Goal: Navigation & Orientation: Locate item on page

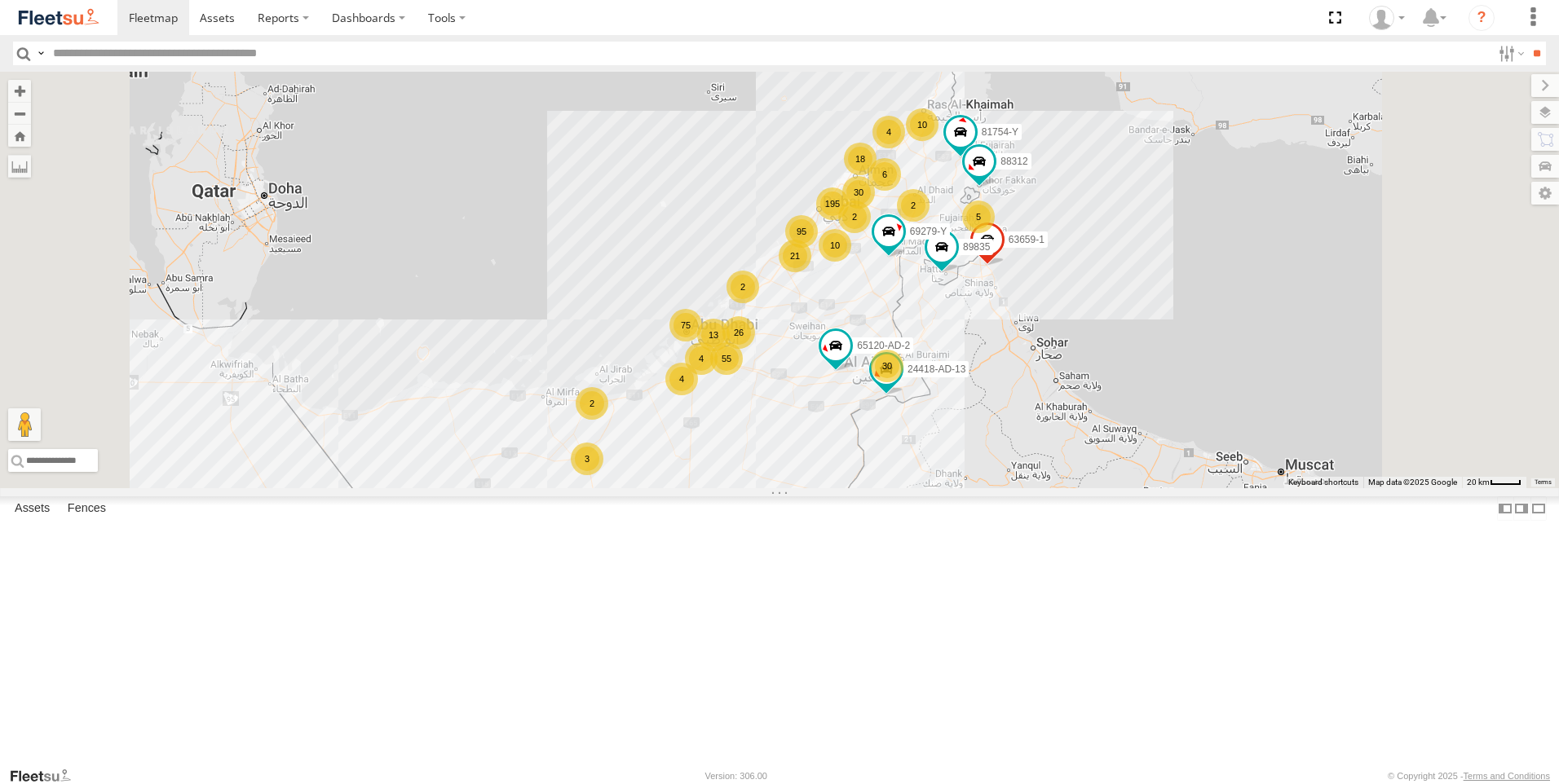
click at [1546, 154] on div "195 30 95 55 75 89835 10 18 10 6 26 21 5 63659-1 3 4 69279-Y 30 2 2 4 81754-Y 6…" at bounding box center [780, 279] width 1559 height 417
click at [1543, 143] on label at bounding box center [1528, 139] width 62 height 23
click at [1505, 86] on label at bounding box center [1531, 86] width 54 height 23
click at [1550, 115] on label at bounding box center [1545, 113] width 28 height 23
click at [0, 0] on label at bounding box center [0, 0] width 0 height 0
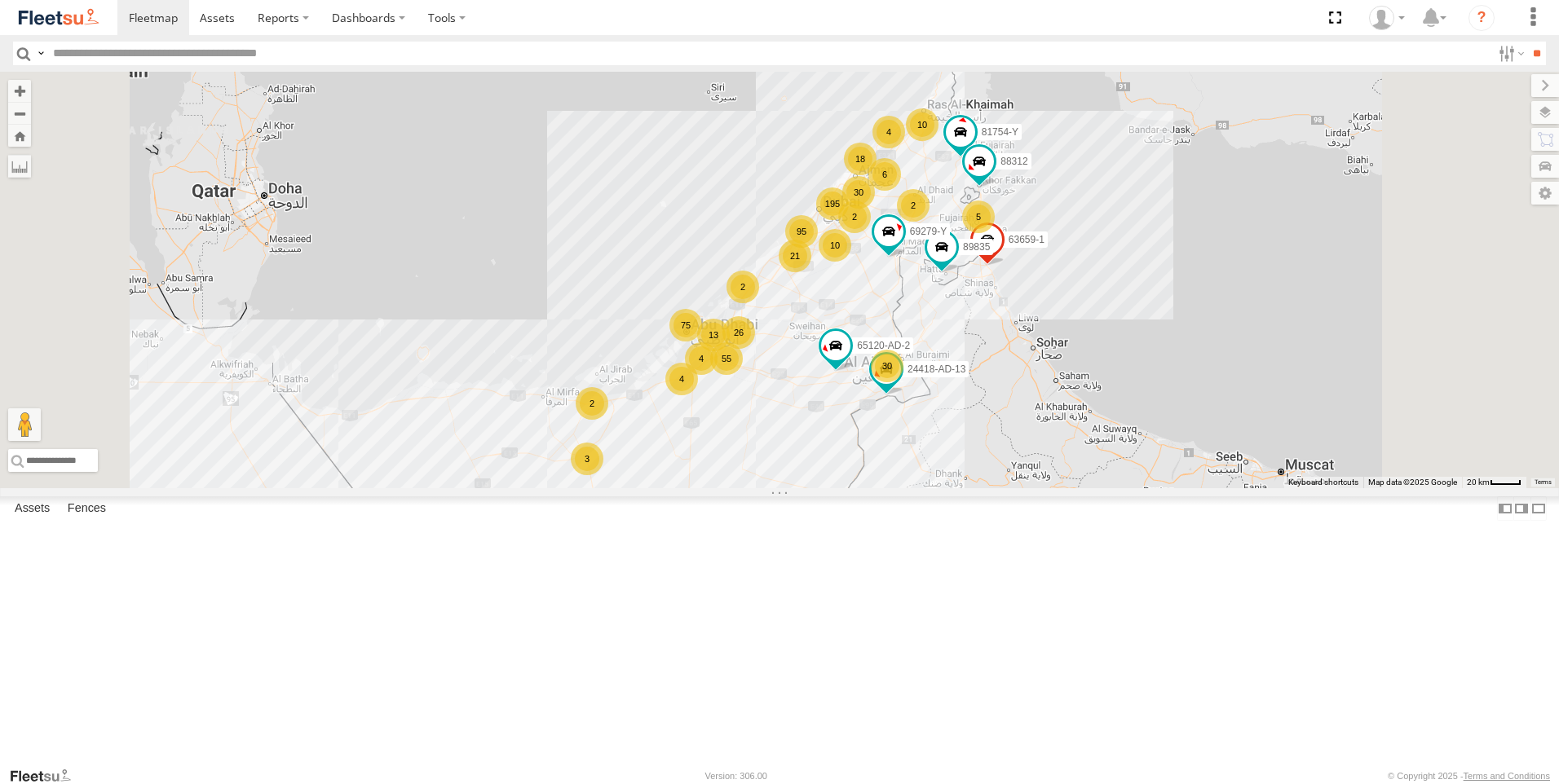
click at [0, 0] on span "Fences" at bounding box center [0, 0] width 0 height 0
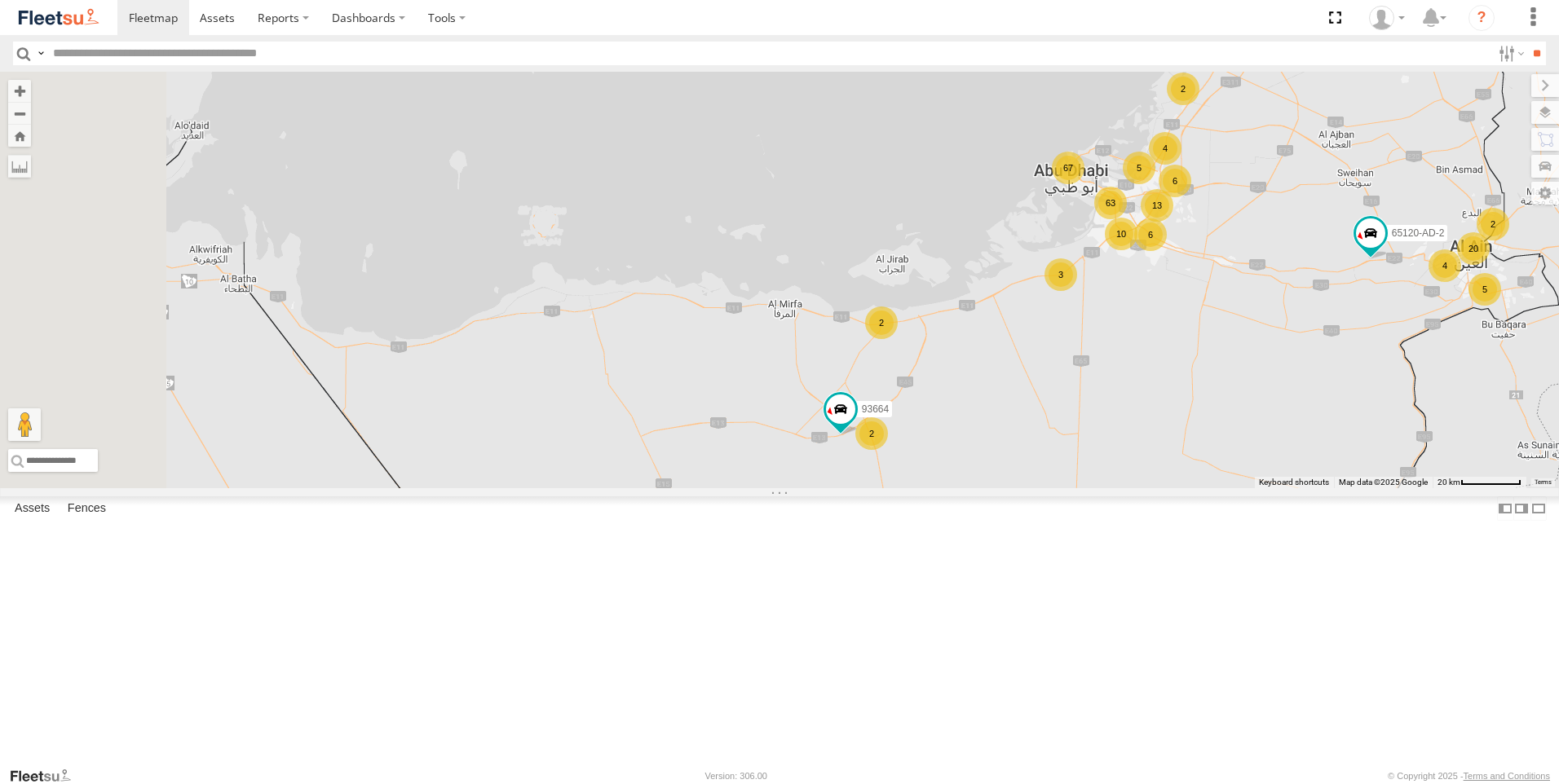
drag, startPoint x: 767, startPoint y: 577, endPoint x: 988, endPoint y: 526, distance: 226.8
click at [988, 488] on div "89835 63659-1 69279-Y 81754-Y 65120-AD-2 88312 119 24 20 63 30 6 15 67 13 63 2 …" at bounding box center [780, 279] width 1559 height 417
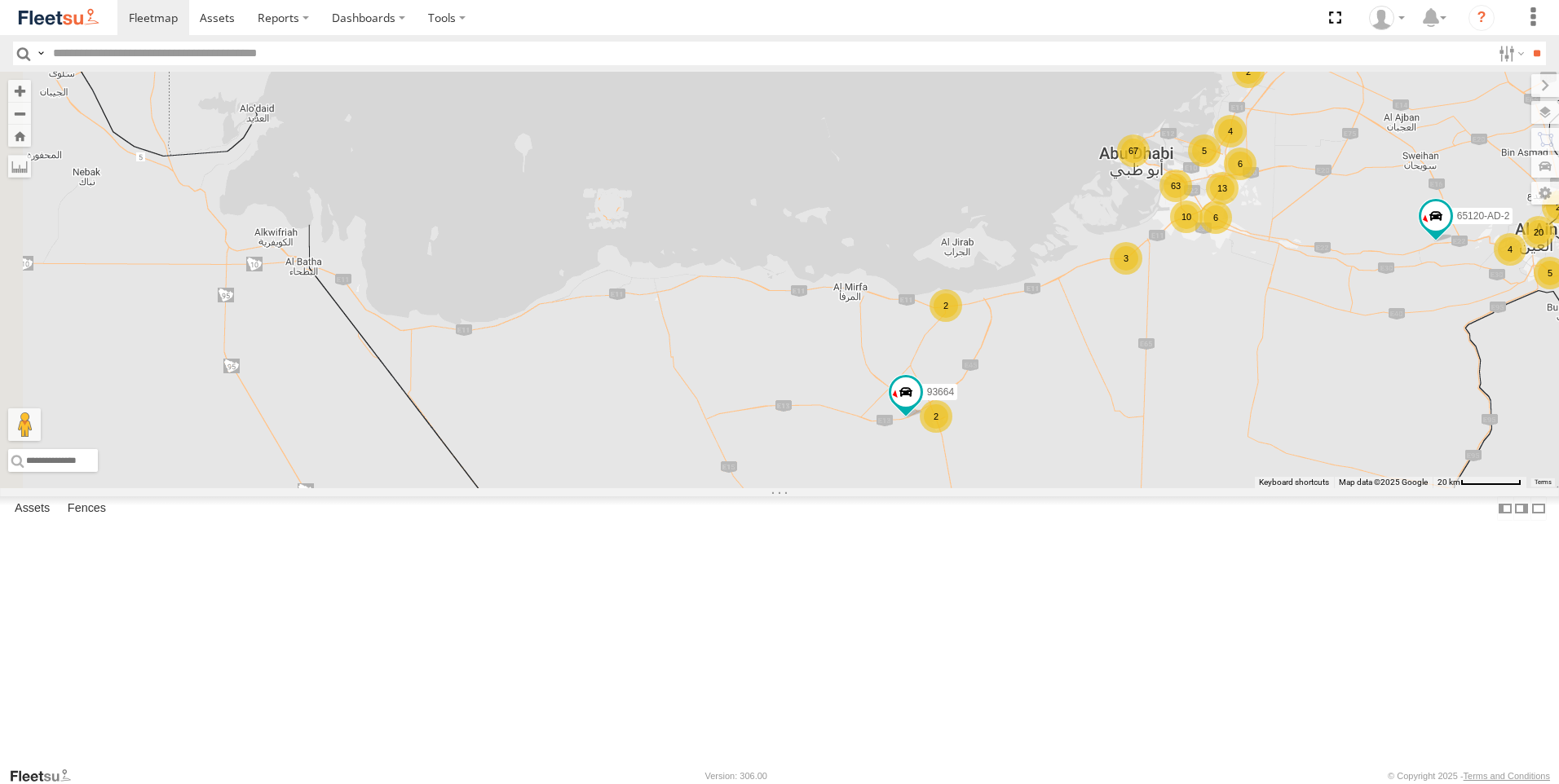
drag, startPoint x: 883, startPoint y: 526, endPoint x: 801, endPoint y: 506, distance: 84.4
click at [801, 488] on div "89835 63659-1 69279-Y 81754-Y 65120-AD-2 88312 119 24 20 63 30 6 15 67 13 63 2 …" at bounding box center [780, 279] width 1559 height 417
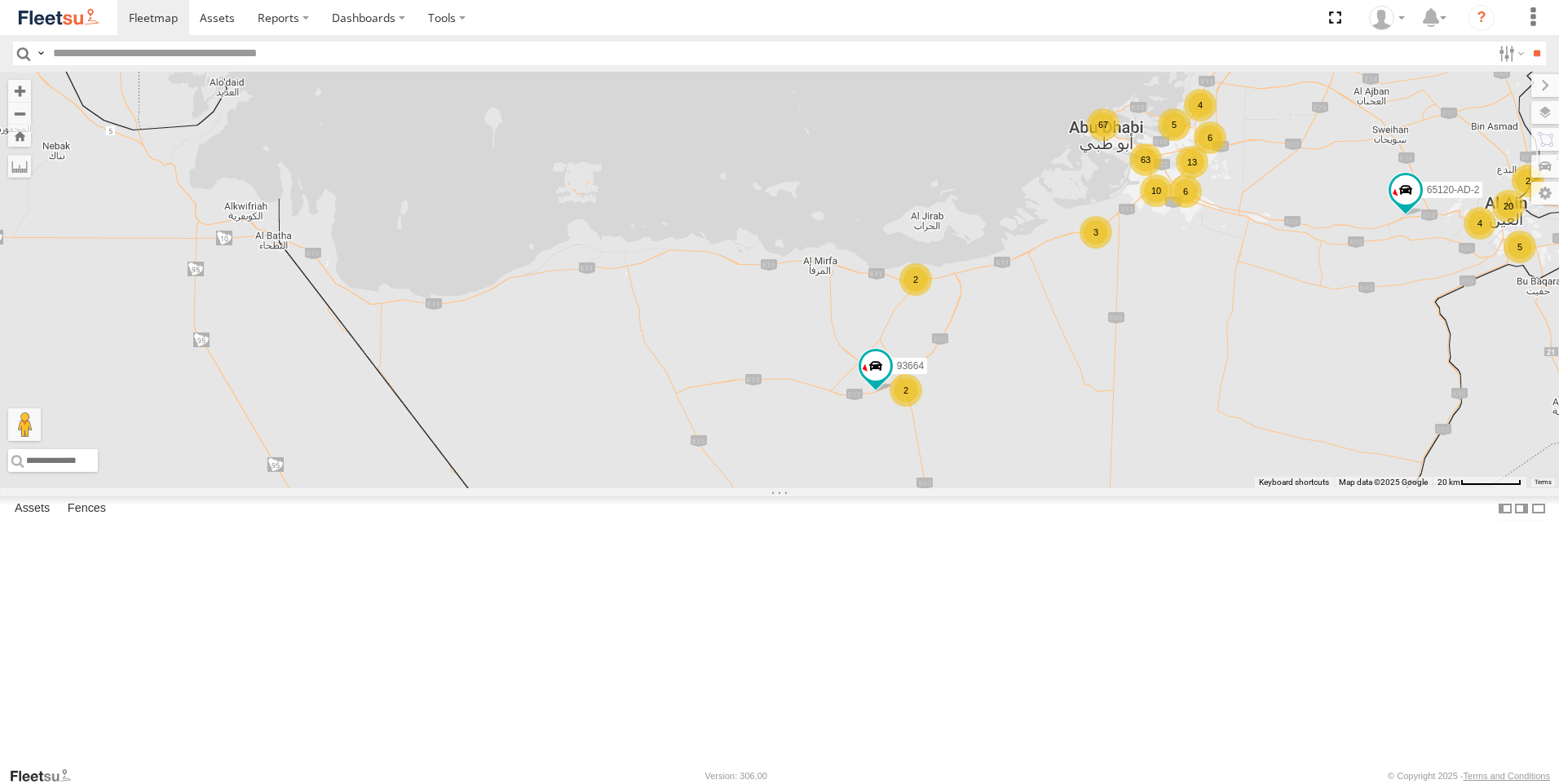
drag, startPoint x: 619, startPoint y: 483, endPoint x: 596, endPoint y: 458, distance: 34.0
click at [596, 458] on div "89835 63659-1 69279-Y 81754-Y 65120-AD-2 88312 119 24 20 63 30 6 15 67 13 63 2 …" at bounding box center [780, 279] width 1559 height 417
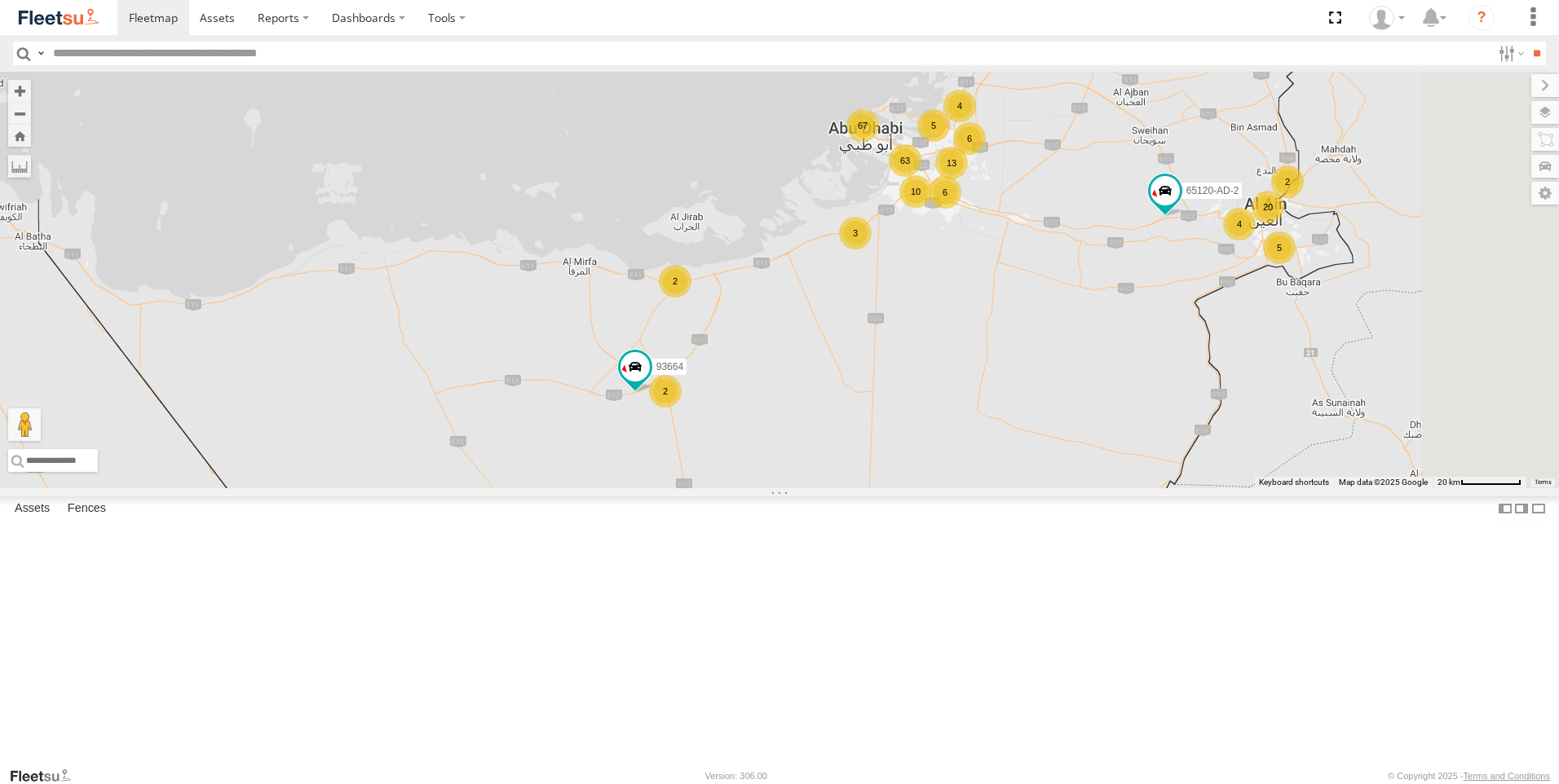
drag, startPoint x: 885, startPoint y: 451, endPoint x: 756, endPoint y: 454, distance: 129.0
click at [756, 454] on div "89835 63659-1 69279-Y 81754-Y 65120-AD-2 88312 119 24 20 63 30 6 15 67 13 63 2 …" at bounding box center [780, 279] width 1559 height 417
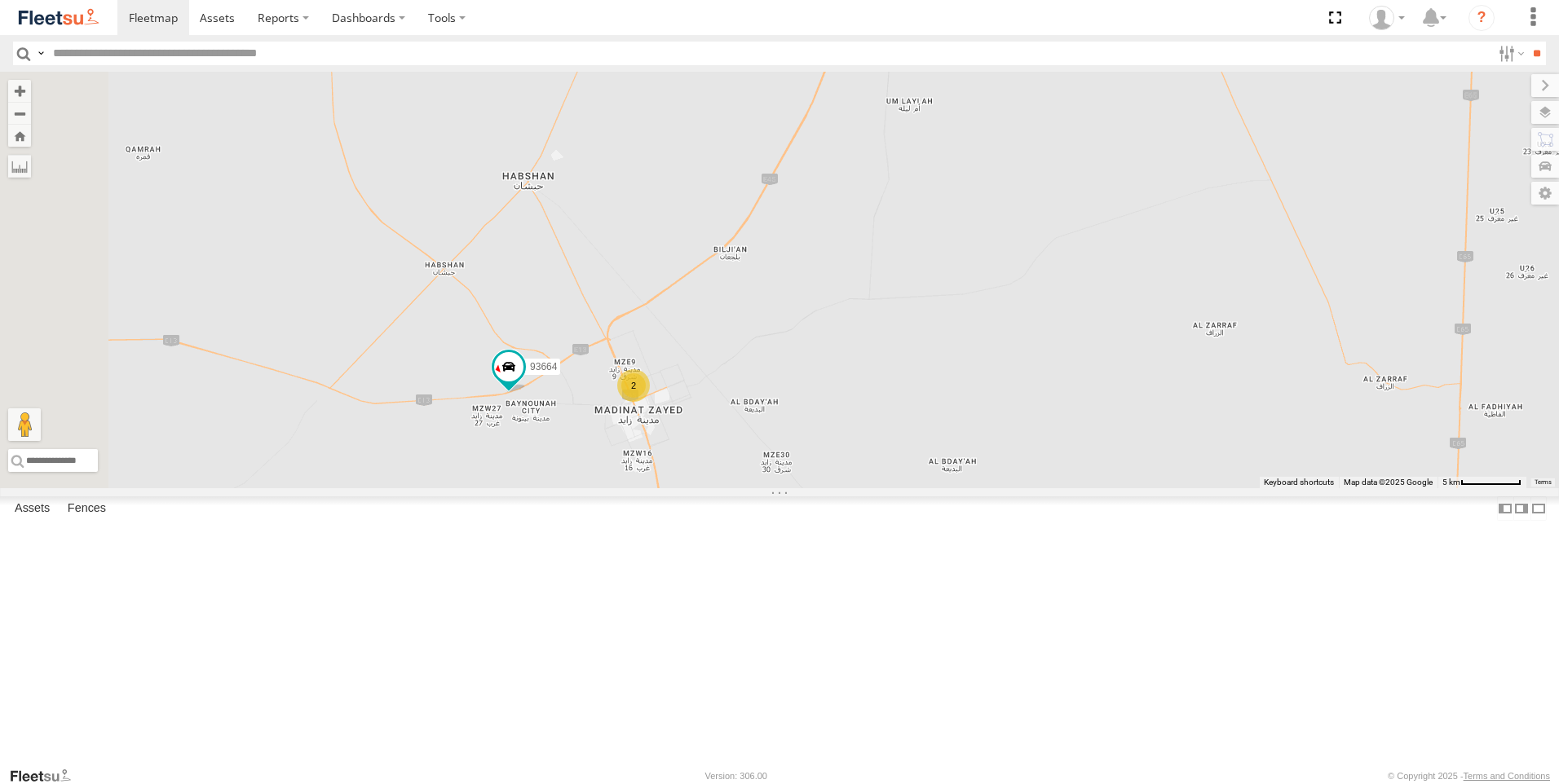
drag, startPoint x: 761, startPoint y: 575, endPoint x: 773, endPoint y: 436, distance: 139.5
click at [770, 436] on div "89835 63659-1 69279-Y 81754-Y 65120-AD-2 88312 93664 75886-U 93671 93603 96450 2" at bounding box center [780, 279] width 1559 height 417
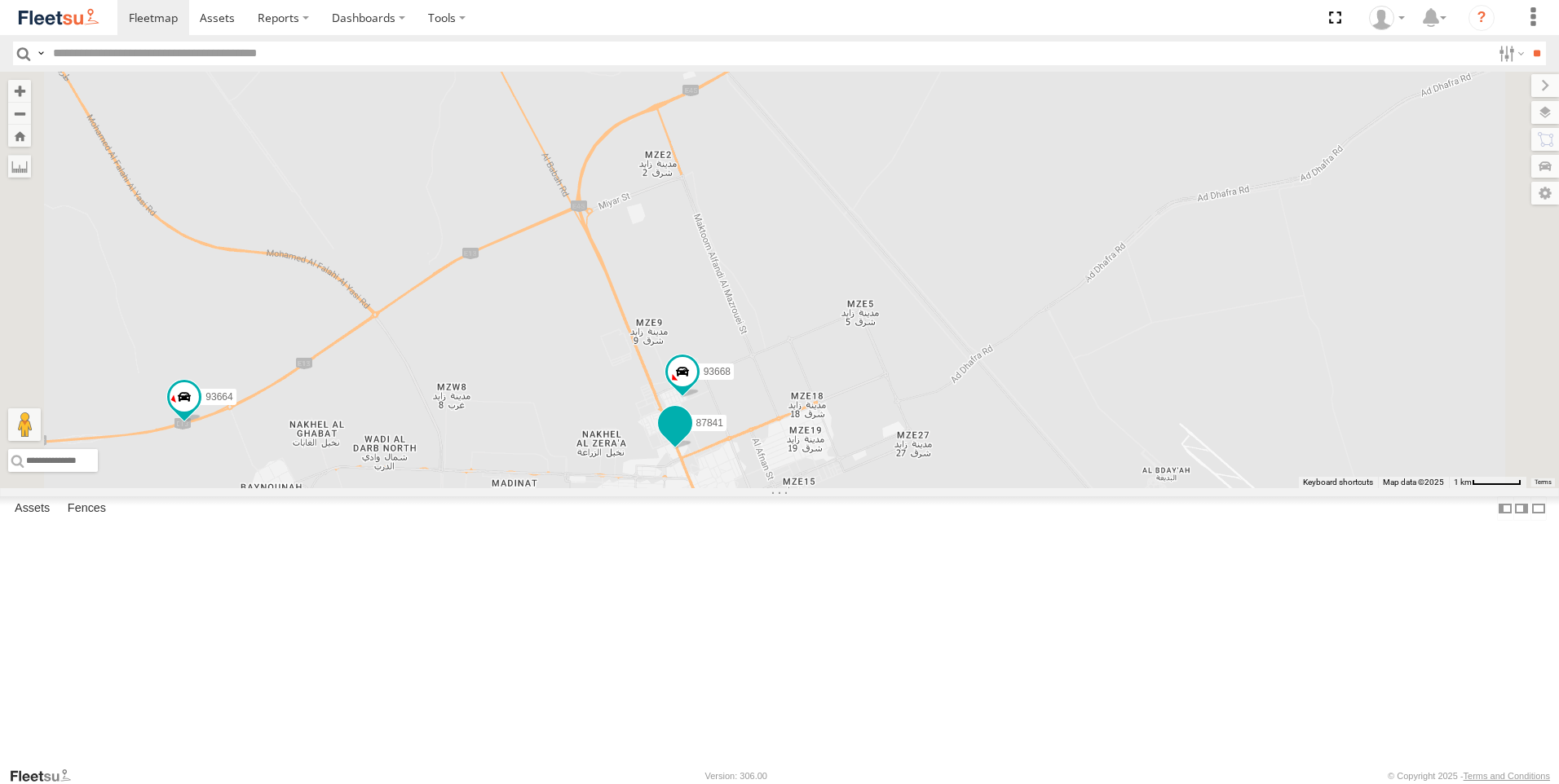
click at [727, 430] on label "87841" at bounding box center [704, 422] width 43 height 16
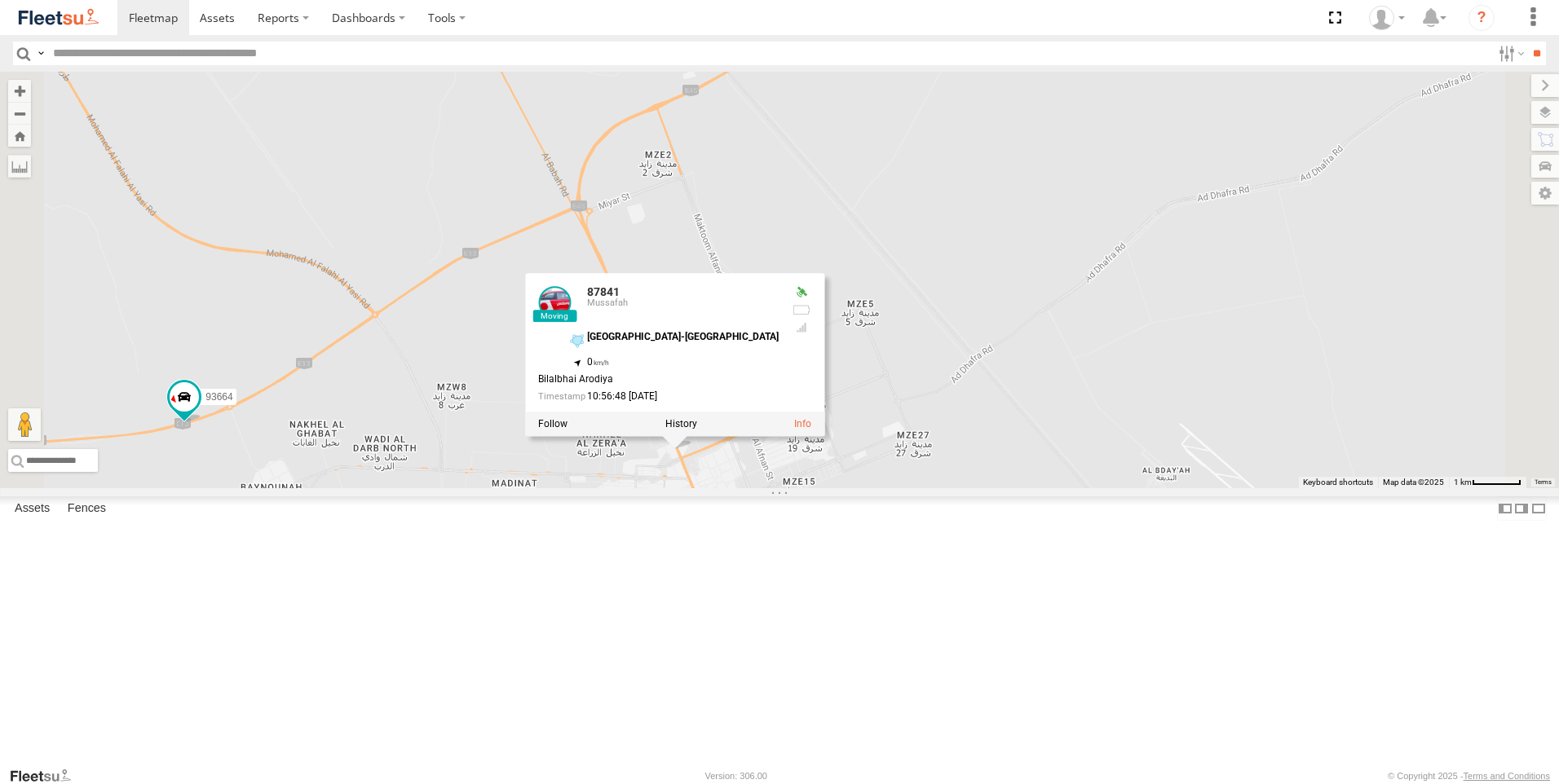
click at [713, 488] on div "89835 63659-1 69279-Y 81754-Y 65120-AD-2 88312 93664 75886-U 93671 93603 96450 …" at bounding box center [780, 279] width 1559 height 417
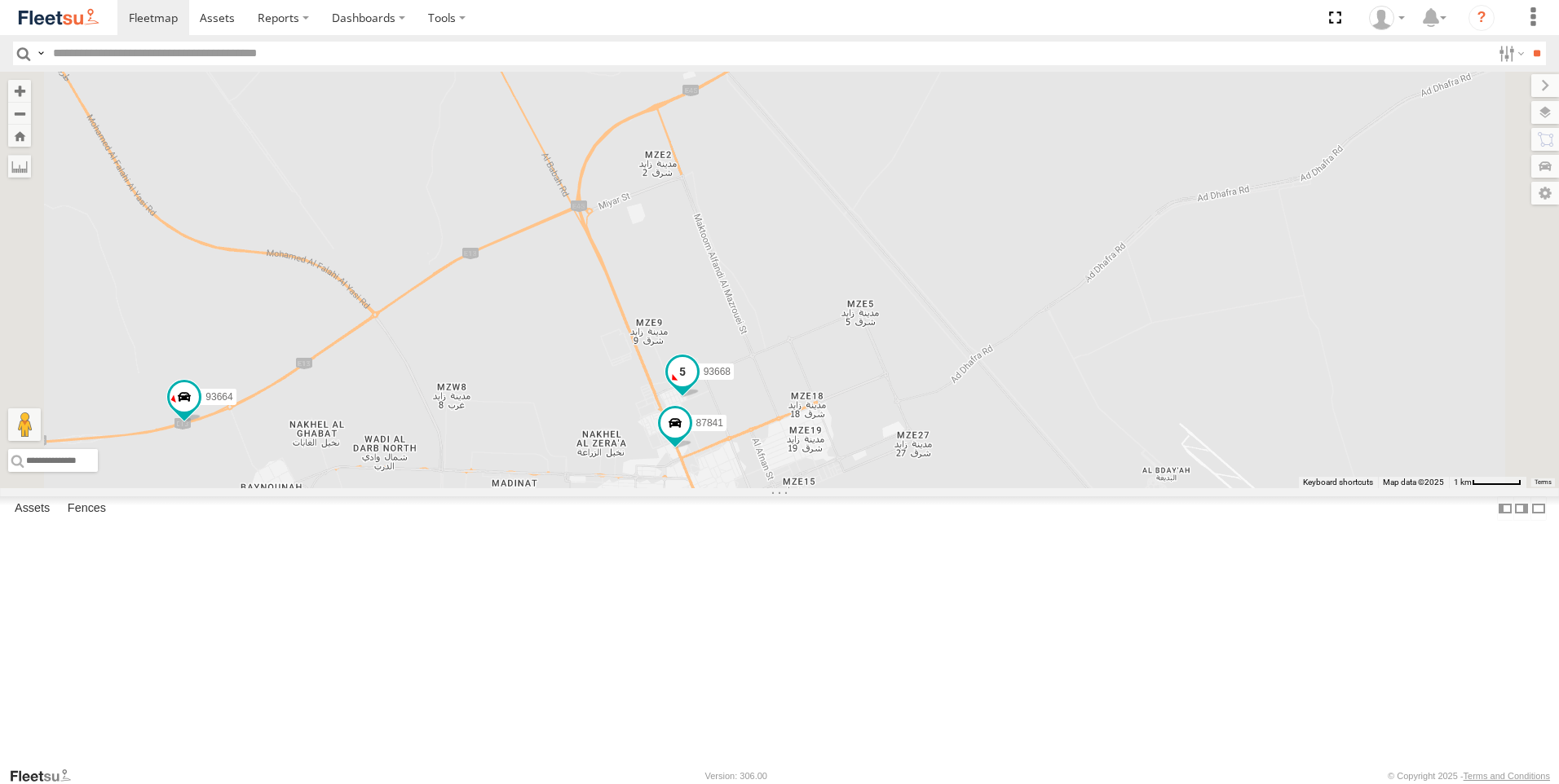
click at [697, 385] on span at bounding box center [682, 371] width 30 height 30
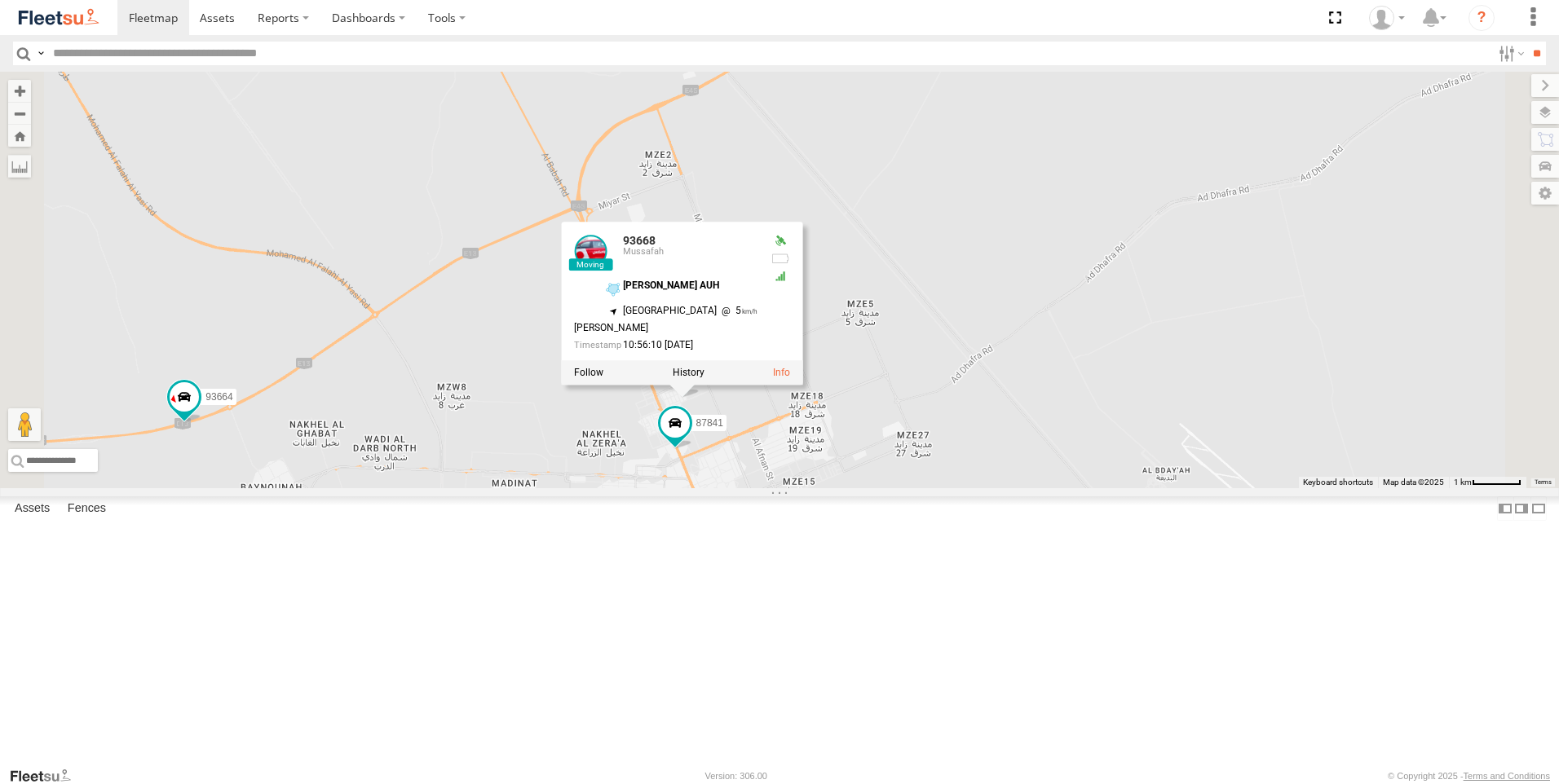
click at [713, 484] on div "89835 63659-1 69279-Y 81754-Y 65120-AD-2 88312 93664 75886-U 93671 93603 96450 …" at bounding box center [780, 279] width 1559 height 417
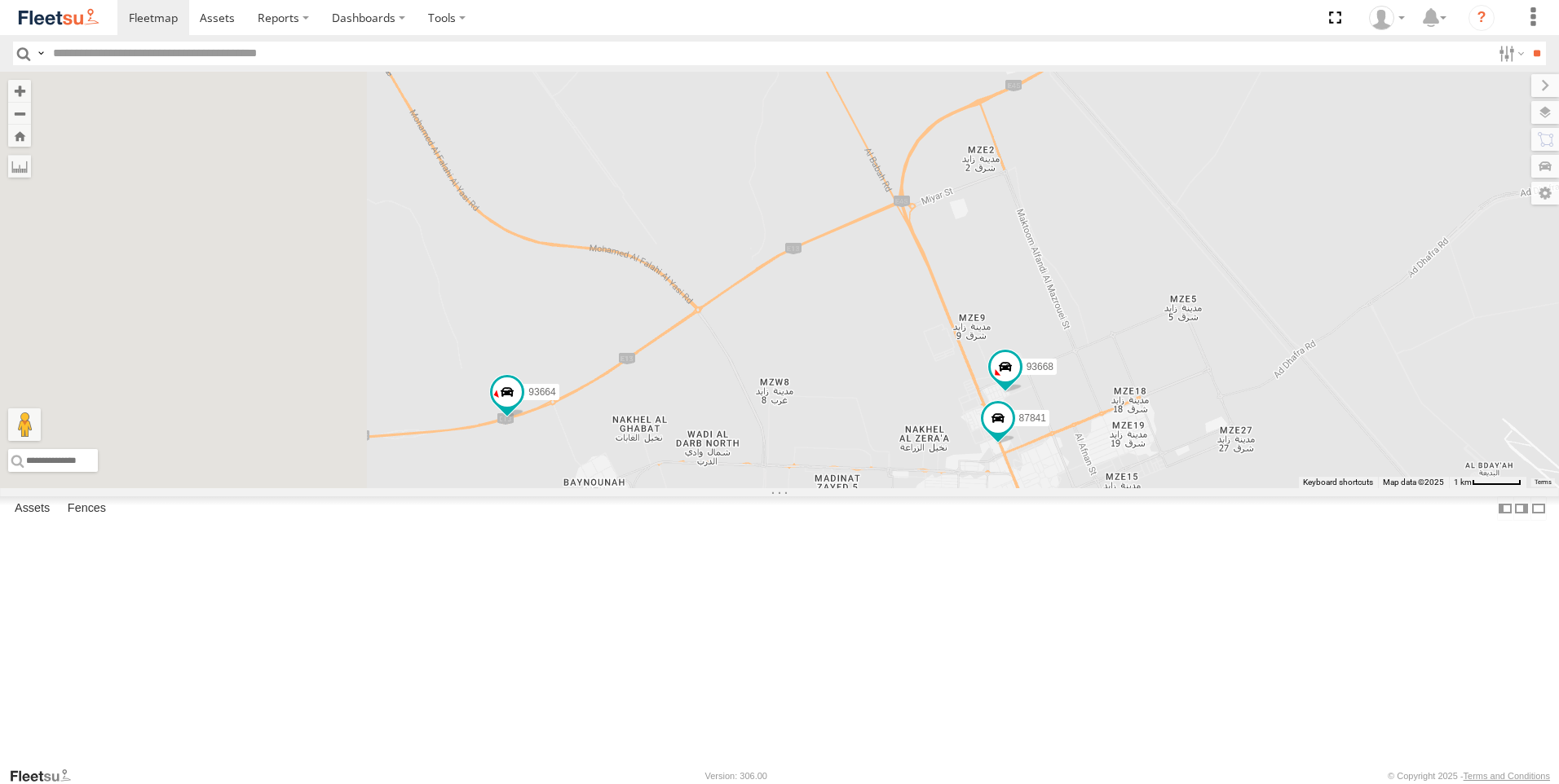
drag, startPoint x: 689, startPoint y: 459, endPoint x: 1019, endPoint y: 456, distance: 330.0
click at [1019, 456] on div "89835 63659-1 69279-Y 81754-Y 65120-AD-2 88312 93664 75886-U 93671 93603 96450 …" at bounding box center [780, 279] width 1559 height 417
click at [522, 407] on span at bounding box center [507, 392] width 30 height 30
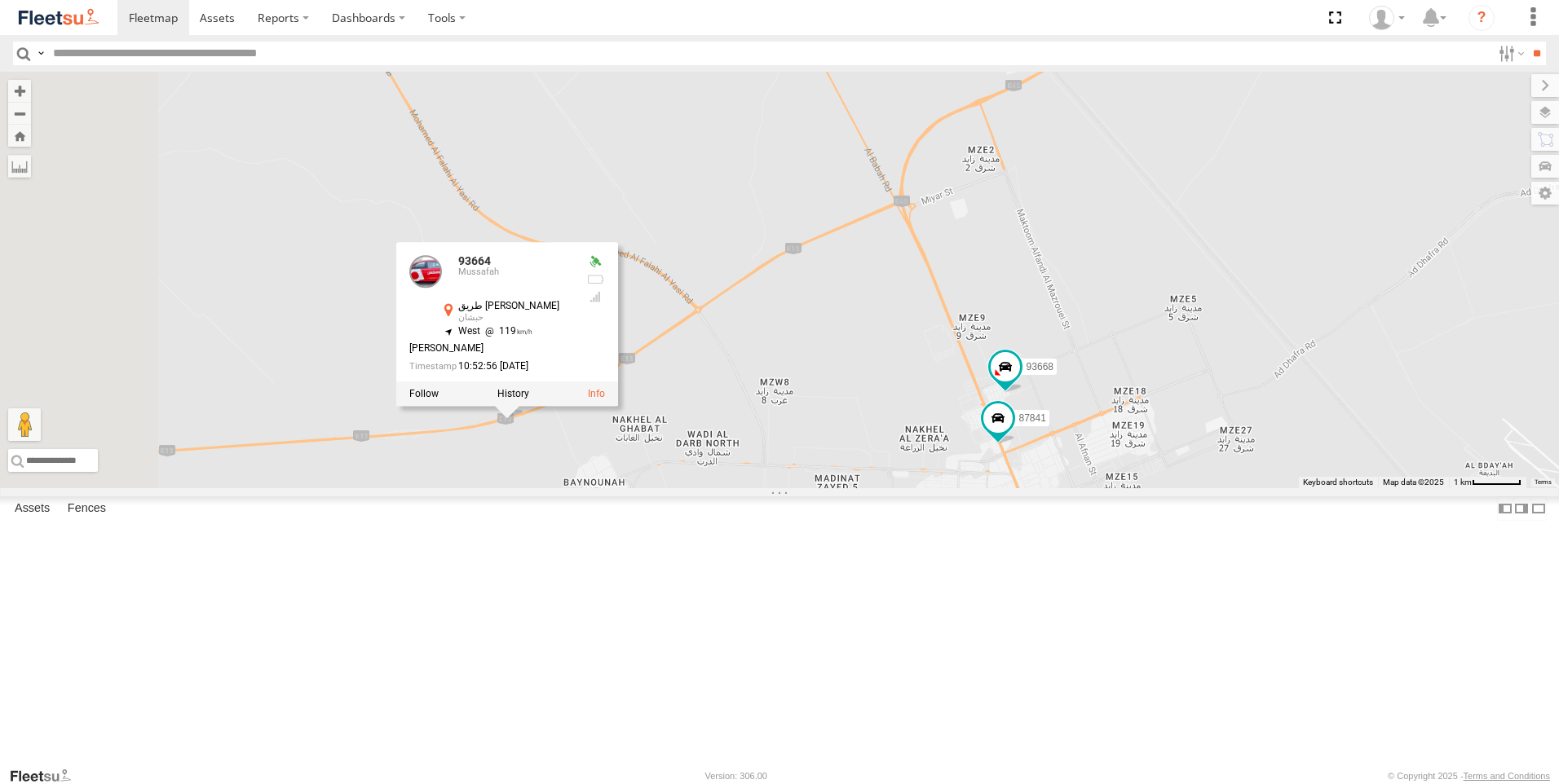
click at [709, 488] on div "89835 63659-1 69279-Y 81754-Y 65120-AD-2 88312 93664 75886-U 93671 93603 96450 …" at bounding box center [780, 279] width 1559 height 417
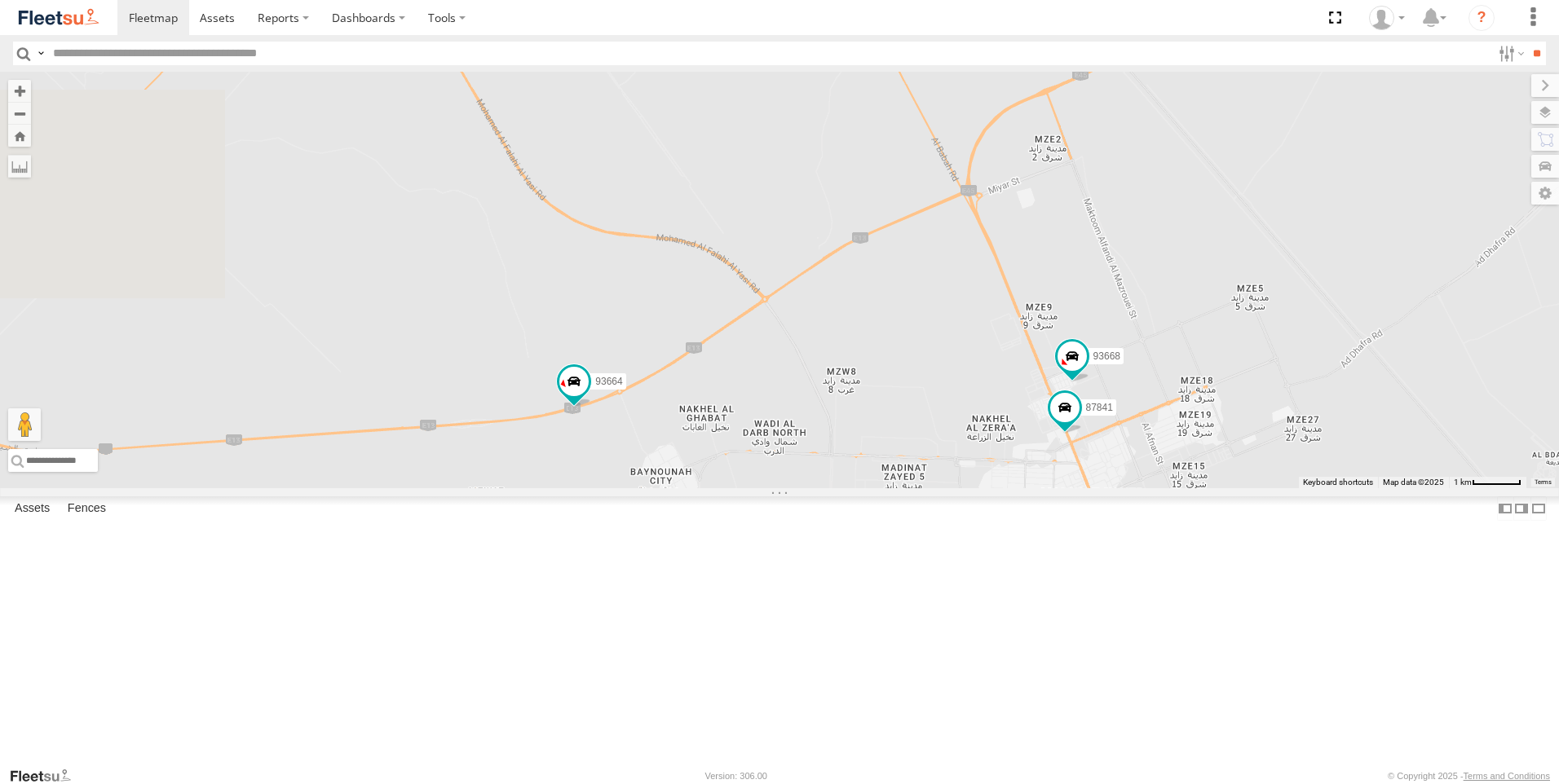
drag, startPoint x: 575, startPoint y: 637, endPoint x: 659, endPoint y: 629, distance: 84.4
click at [659, 488] on div "89835 63659-1 69279-Y 81754-Y 65120-AD-2 88312 93664 75886-U 93671 93603 96450 …" at bounding box center [780, 279] width 1559 height 417
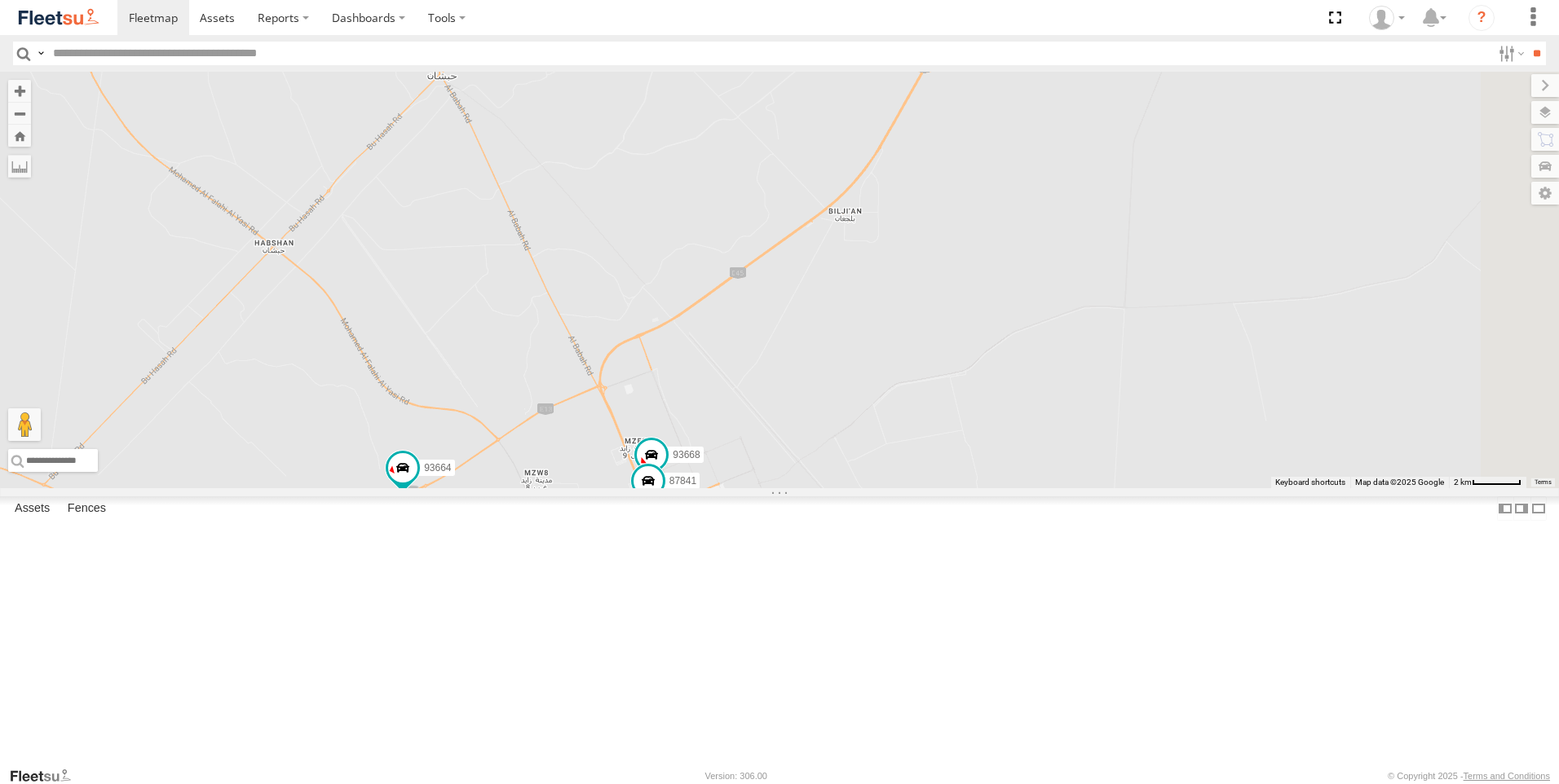
drag, startPoint x: 1103, startPoint y: 396, endPoint x: 778, endPoint y: 530, distance: 351.5
click at [778, 488] on div "89835 63659-1 69279-Y 81754-Y 65120-AD-2 88312 93664 75886-U 93671 93603 96450 …" at bounding box center [780, 279] width 1559 height 417
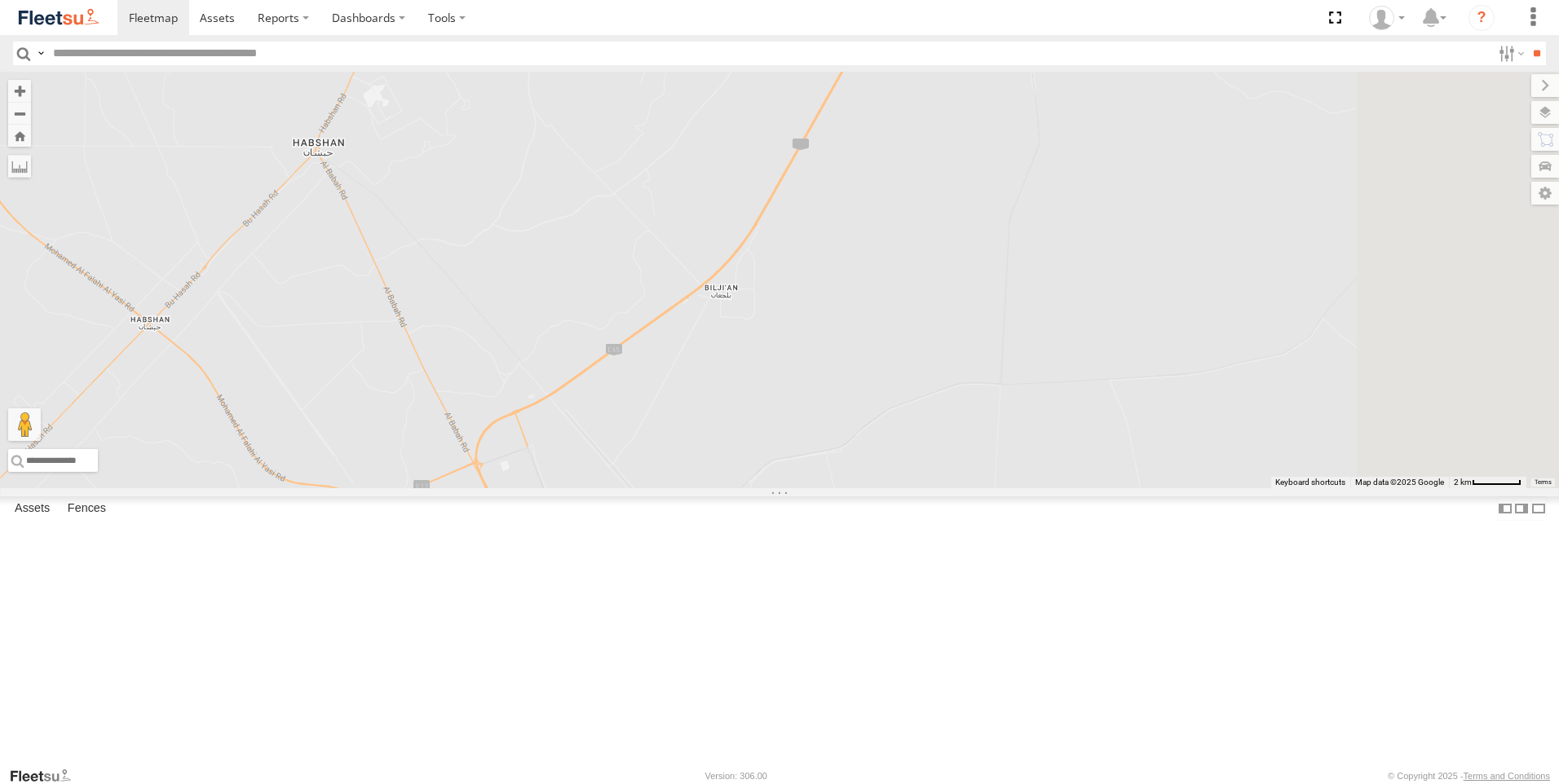
drag, startPoint x: 1059, startPoint y: 407, endPoint x: 914, endPoint y: 501, distance: 172.8
click at [914, 488] on div "89835 63659-1 69279-Y 81754-Y 65120-AD-2 88312 93664 75886-U 93671 93603 96450 …" at bounding box center [780, 279] width 1559 height 417
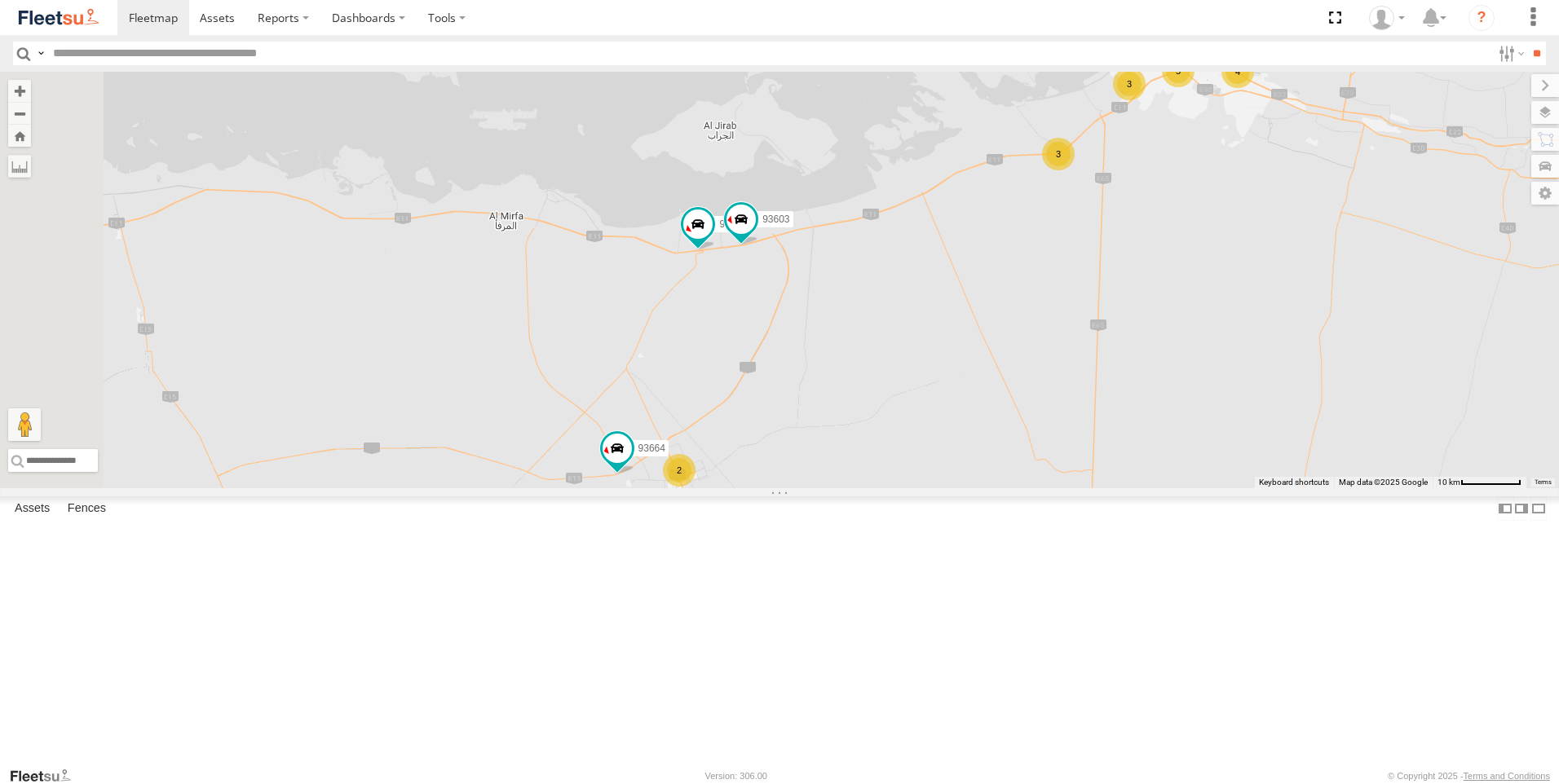
drag, startPoint x: 930, startPoint y: 360, endPoint x: 940, endPoint y: 454, distance: 94.5
click at [940, 454] on div "89835 63659-1 69279-Y 81754-Y 65120-AD-2 88312 93664 75886-U 93671 93603 96450 …" at bounding box center [780, 279] width 1559 height 417
click at [713, 238] on span at bounding box center [697, 224] width 30 height 30
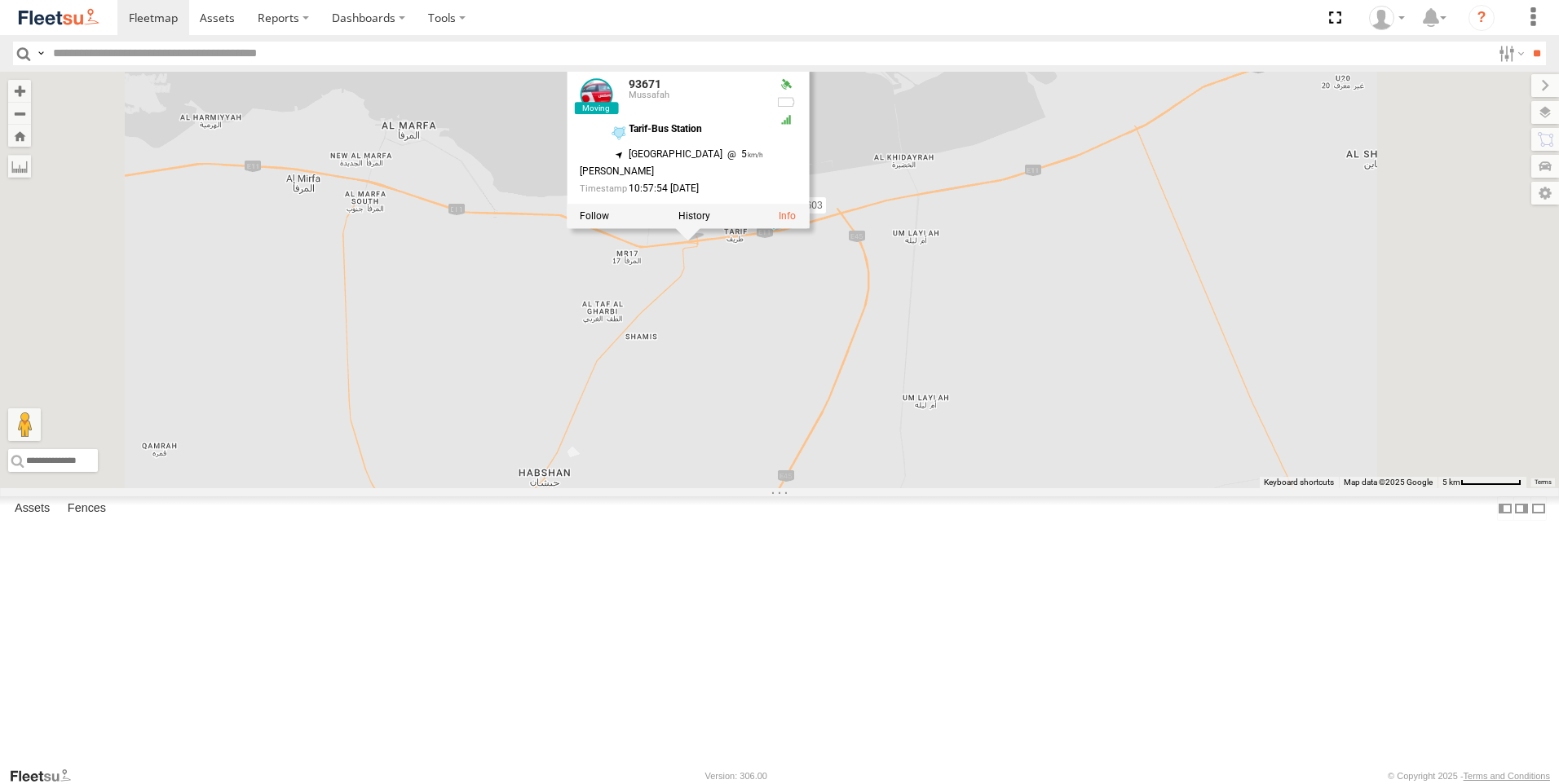
click at [928, 448] on div "89835 63659-1 69279-Y 81754-Y 65120-AD-2 88312 93664 75886-U 93671 93603 96450 …" at bounding box center [780, 279] width 1559 height 417
click at [1089, 217] on div "89835 63659-1 69279-Y 81754-Y 65120-AD-2 88312 93664 75886-U 93671 93603 96450 …" at bounding box center [780, 279] width 1559 height 417
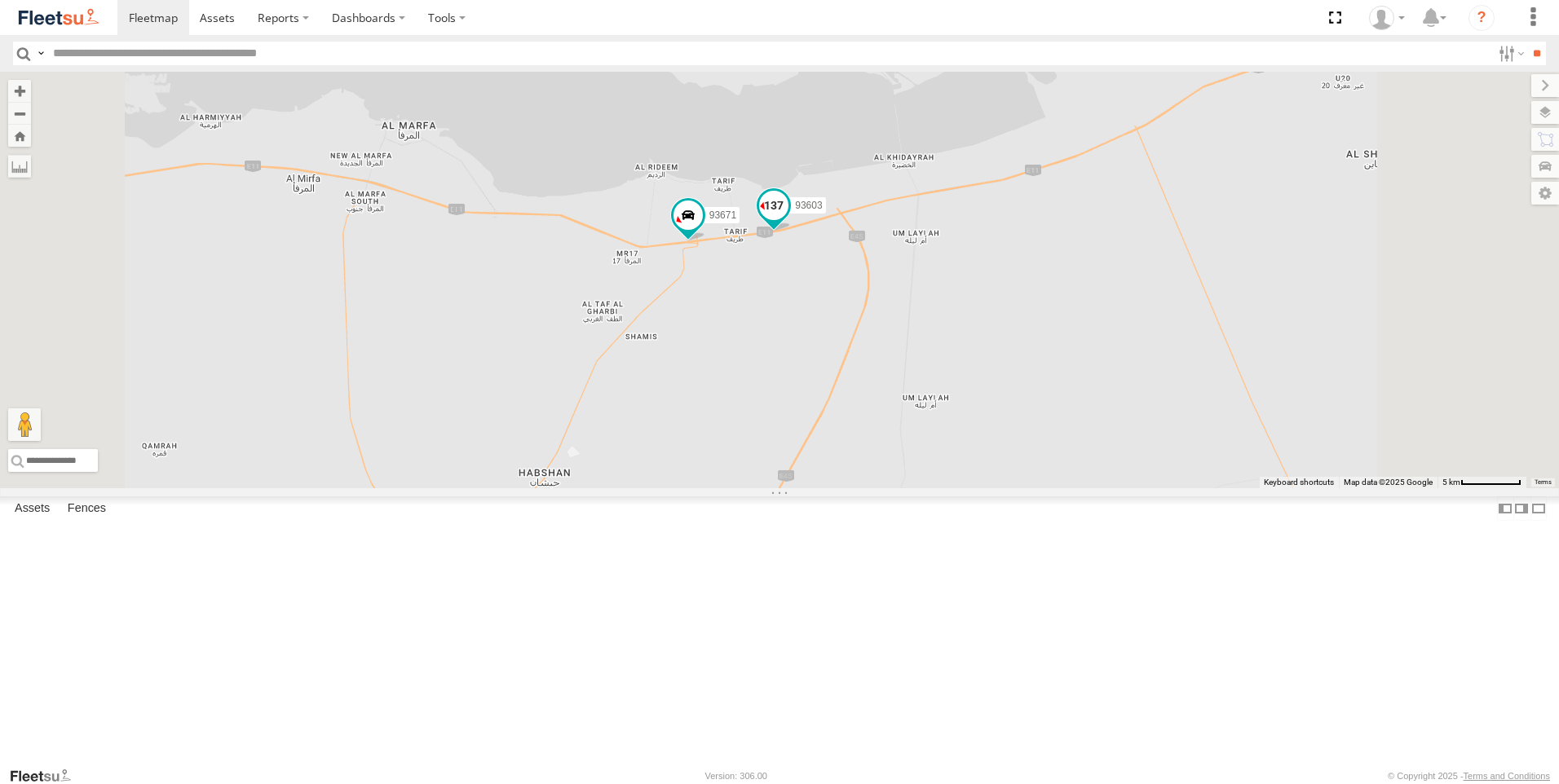
click at [789, 220] on span at bounding box center [774, 205] width 30 height 30
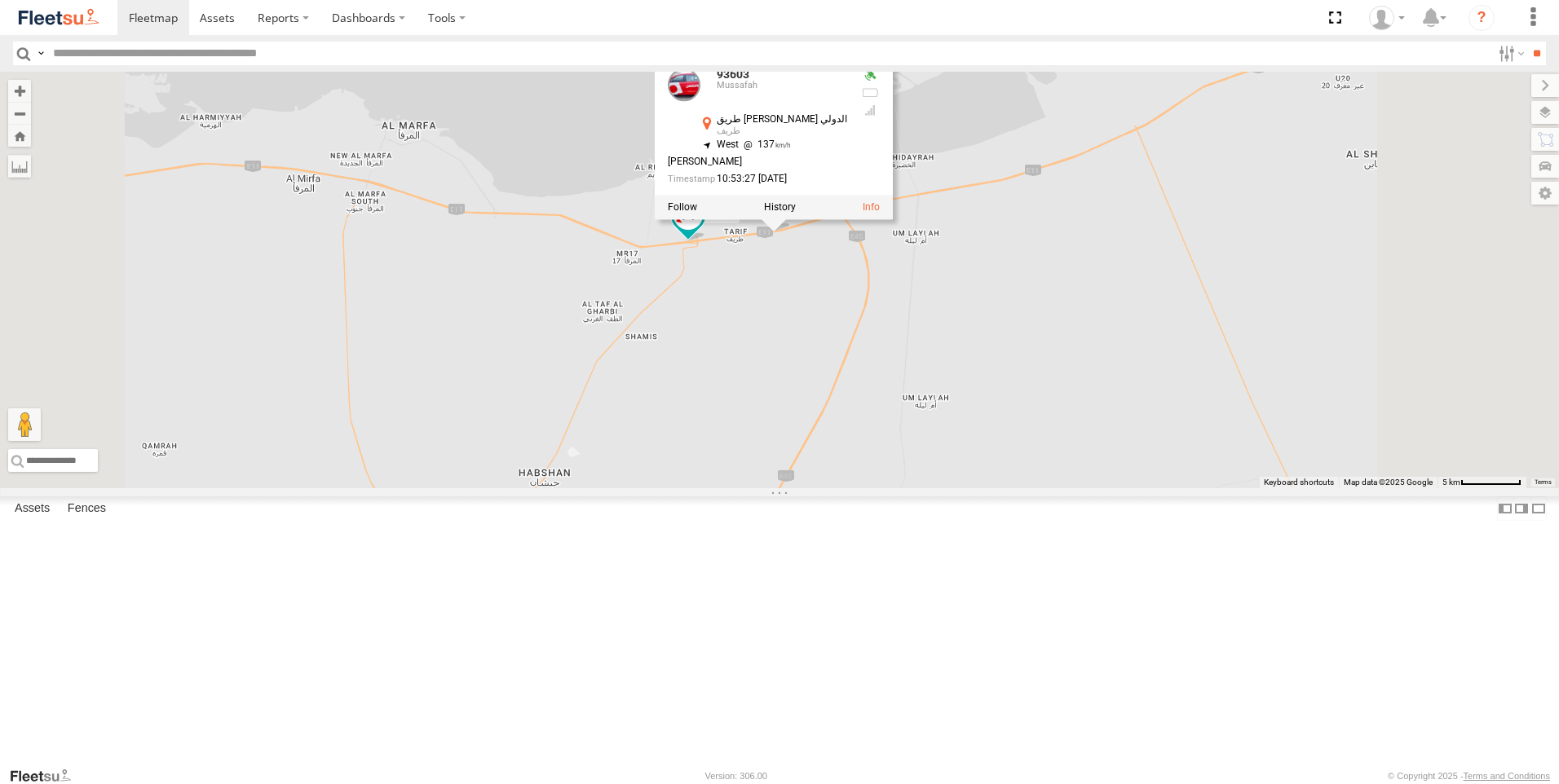
click at [984, 469] on div "89835 63659-1 69279-Y 81754-Y 65120-AD-2 88312 93664 75886-U 93671 93603 96450 …" at bounding box center [780, 279] width 1559 height 417
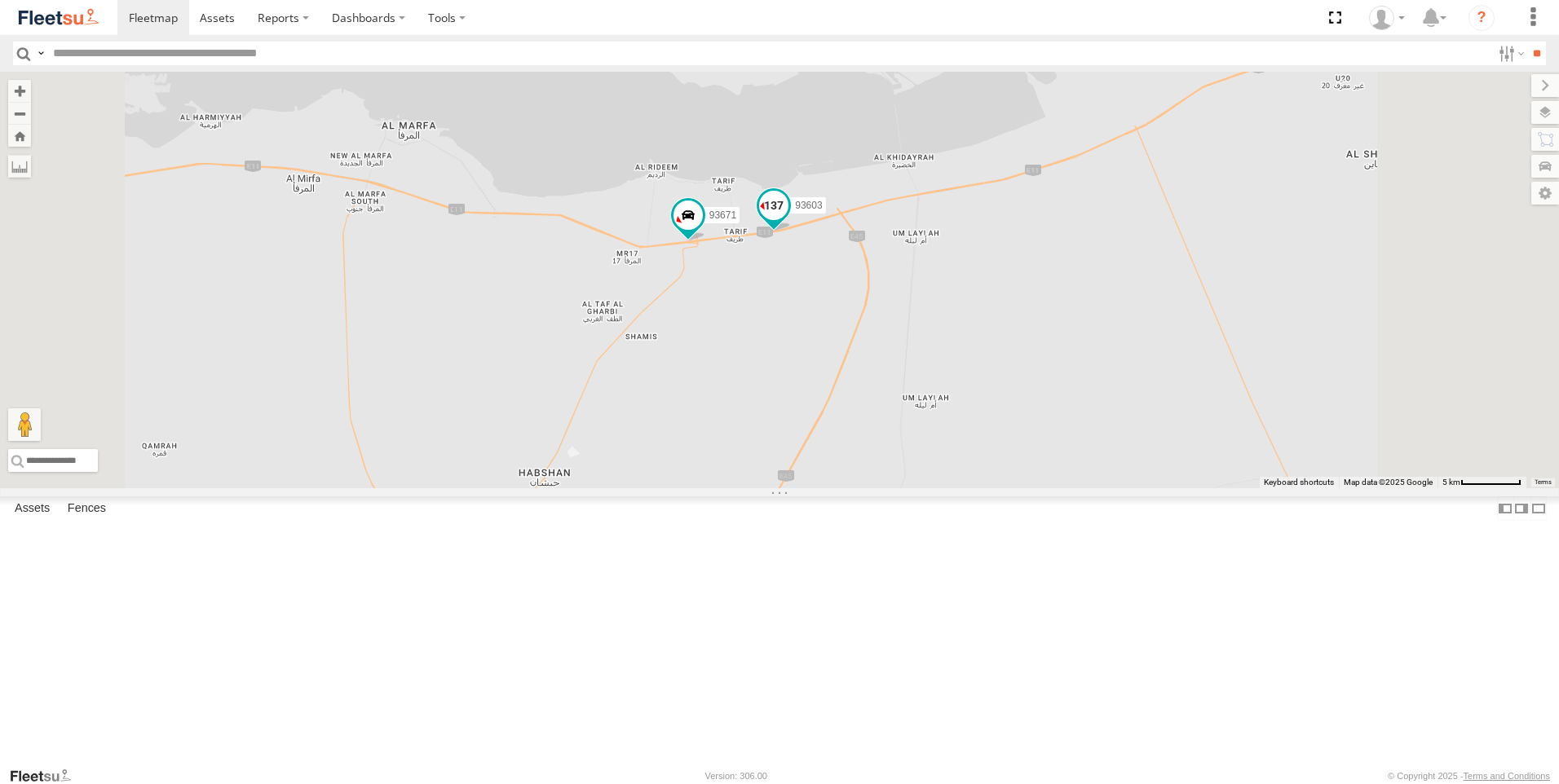
click at [789, 220] on span at bounding box center [774, 205] width 30 height 30
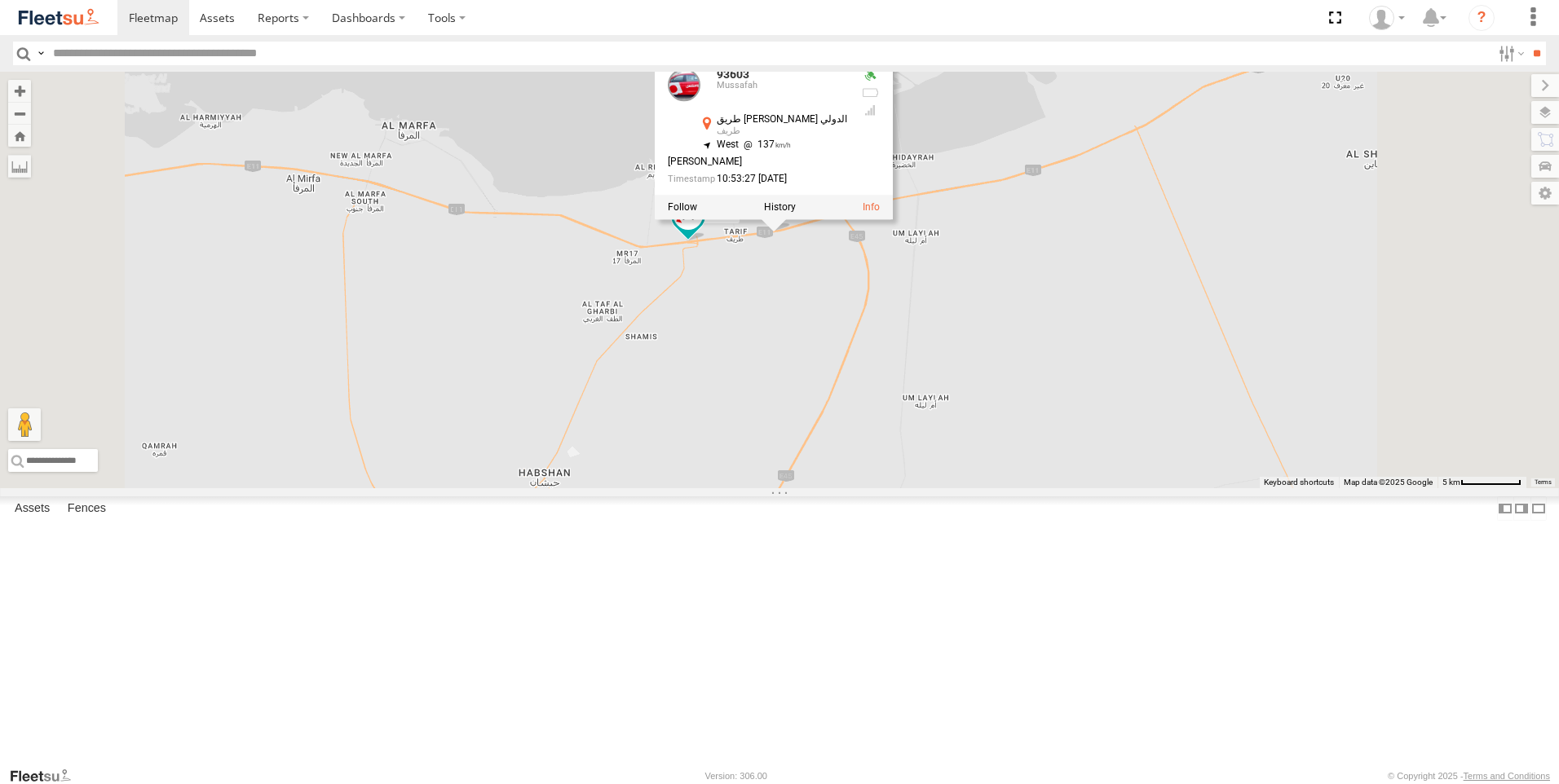
drag, startPoint x: 1049, startPoint y: 464, endPoint x: 959, endPoint y: 530, distance: 111.6
click at [959, 488] on div "89835 63659-1 69279-Y 81754-Y 65120-AD-2 88312 93664 75886-U 93671 93603 96450 …" at bounding box center [780, 279] width 1559 height 417
click at [958, 488] on div "89835 63659-1 69279-Y 81754-Y 65120-AD-2 88312 93664 75886-U 93671 93603 96450 …" at bounding box center [780, 279] width 1559 height 417
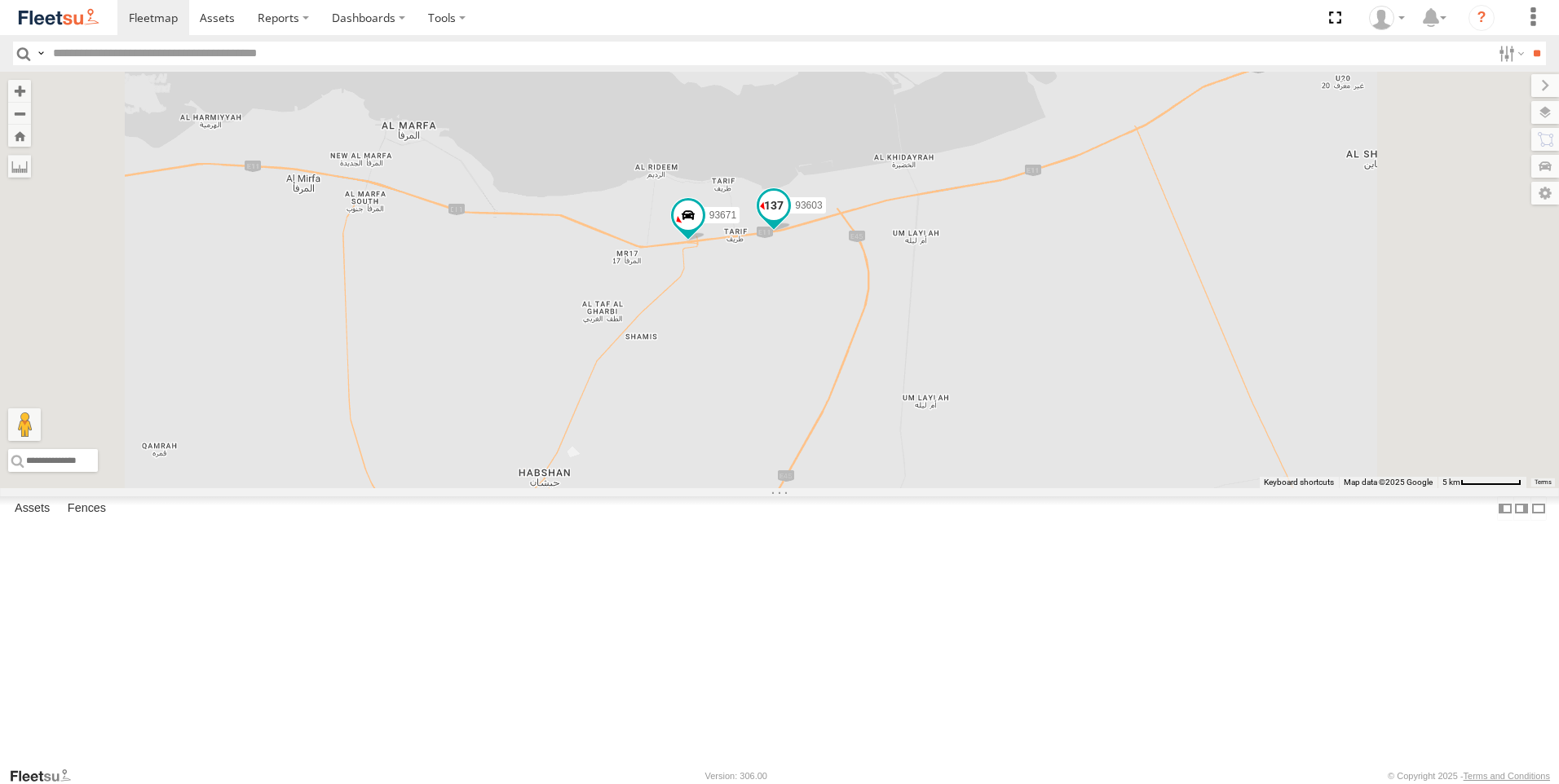
click at [789, 220] on span at bounding box center [774, 205] width 30 height 30
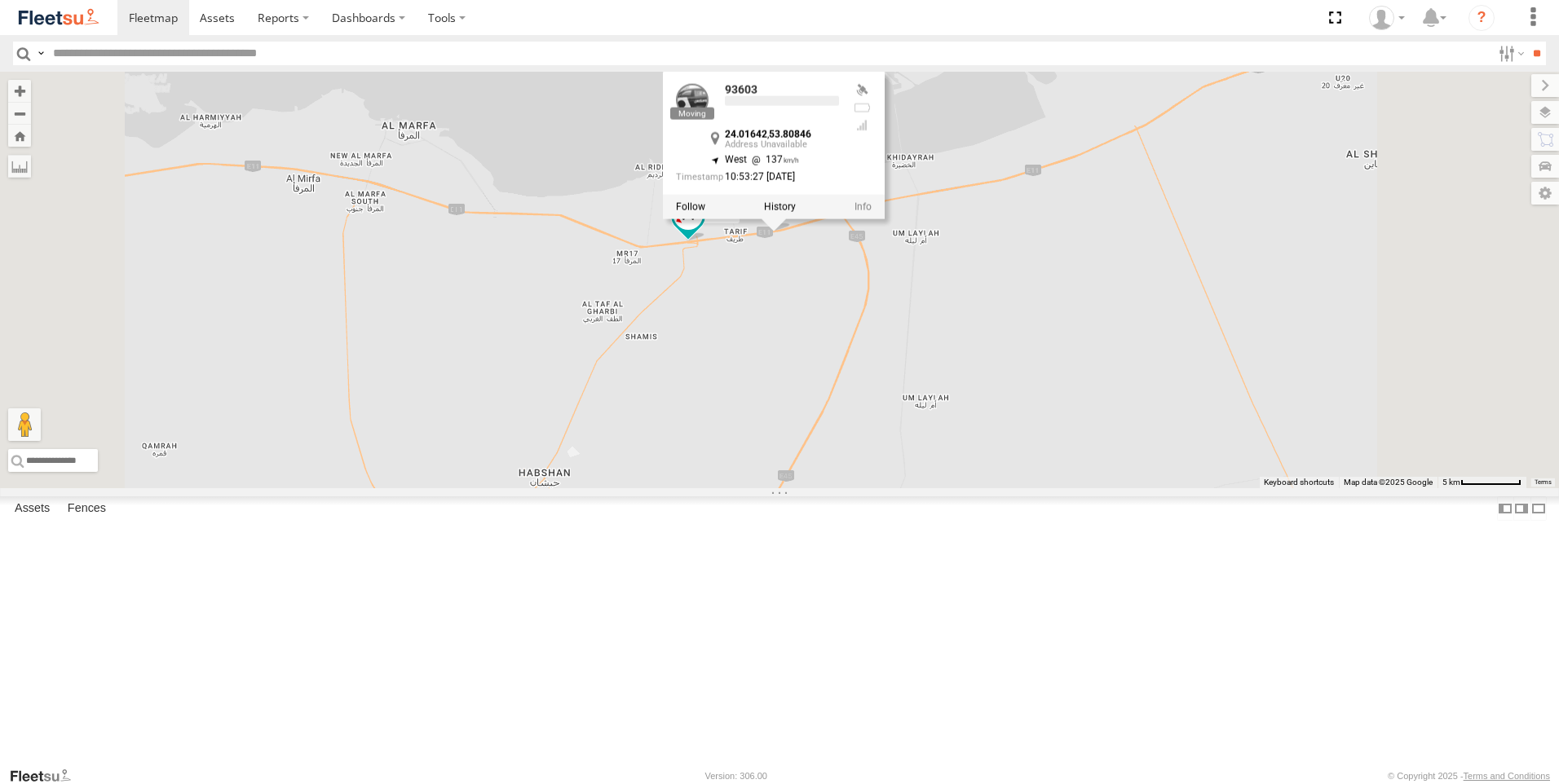
click at [1058, 451] on div "89835 63659-1 69279-Y 81754-Y 65120-AD-2 88312 93664 75886-U 93671 93603 96450 …" at bounding box center [780, 279] width 1559 height 417
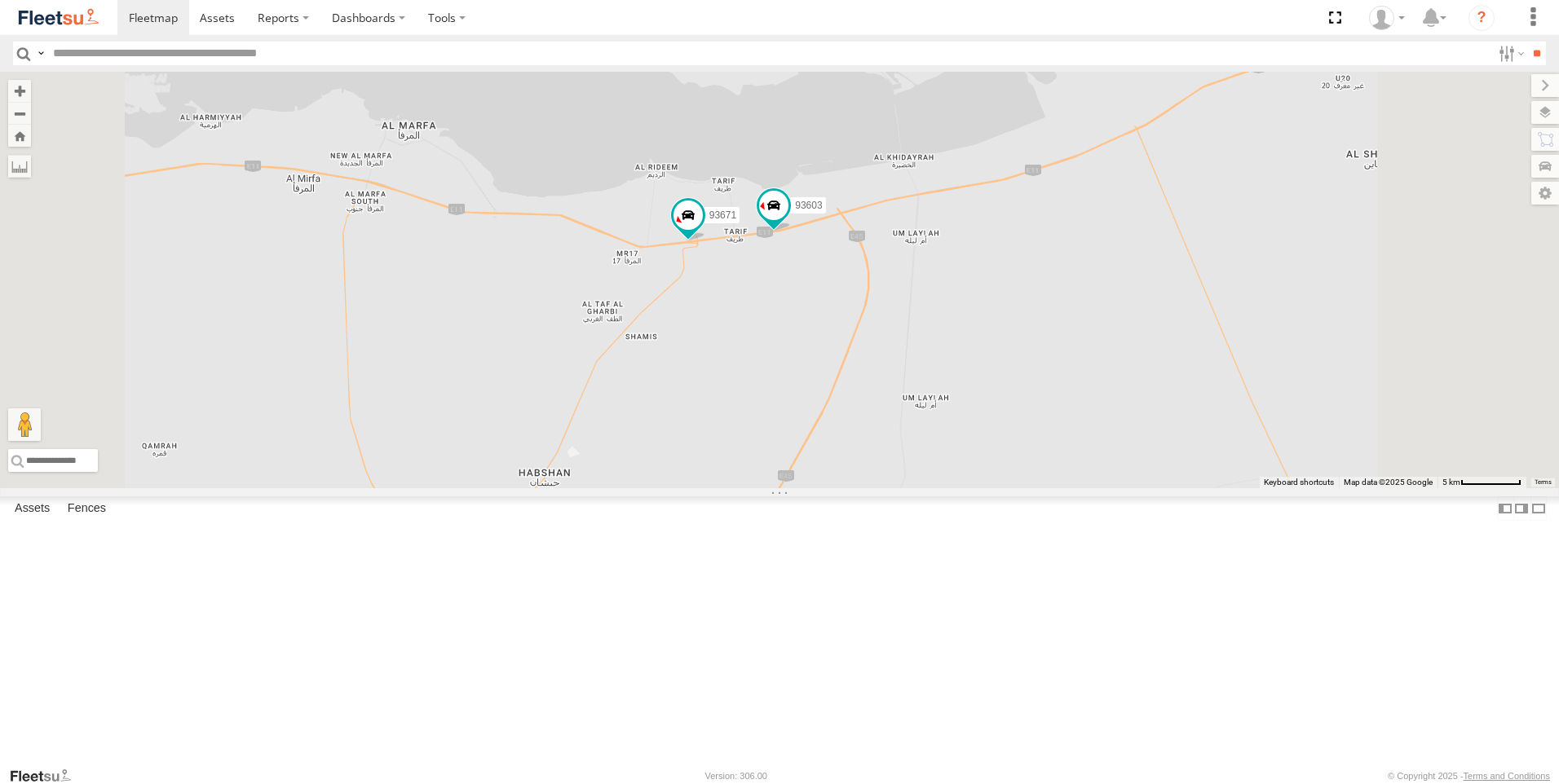
drag, startPoint x: 1127, startPoint y: 420, endPoint x: 770, endPoint y: 555, distance: 381.7
click at [770, 488] on div "89835 63659-1 69279-Y 81754-Y 65120-AD-2 88312 93664 75886-U 93671 93603 96450" at bounding box center [780, 279] width 1559 height 417
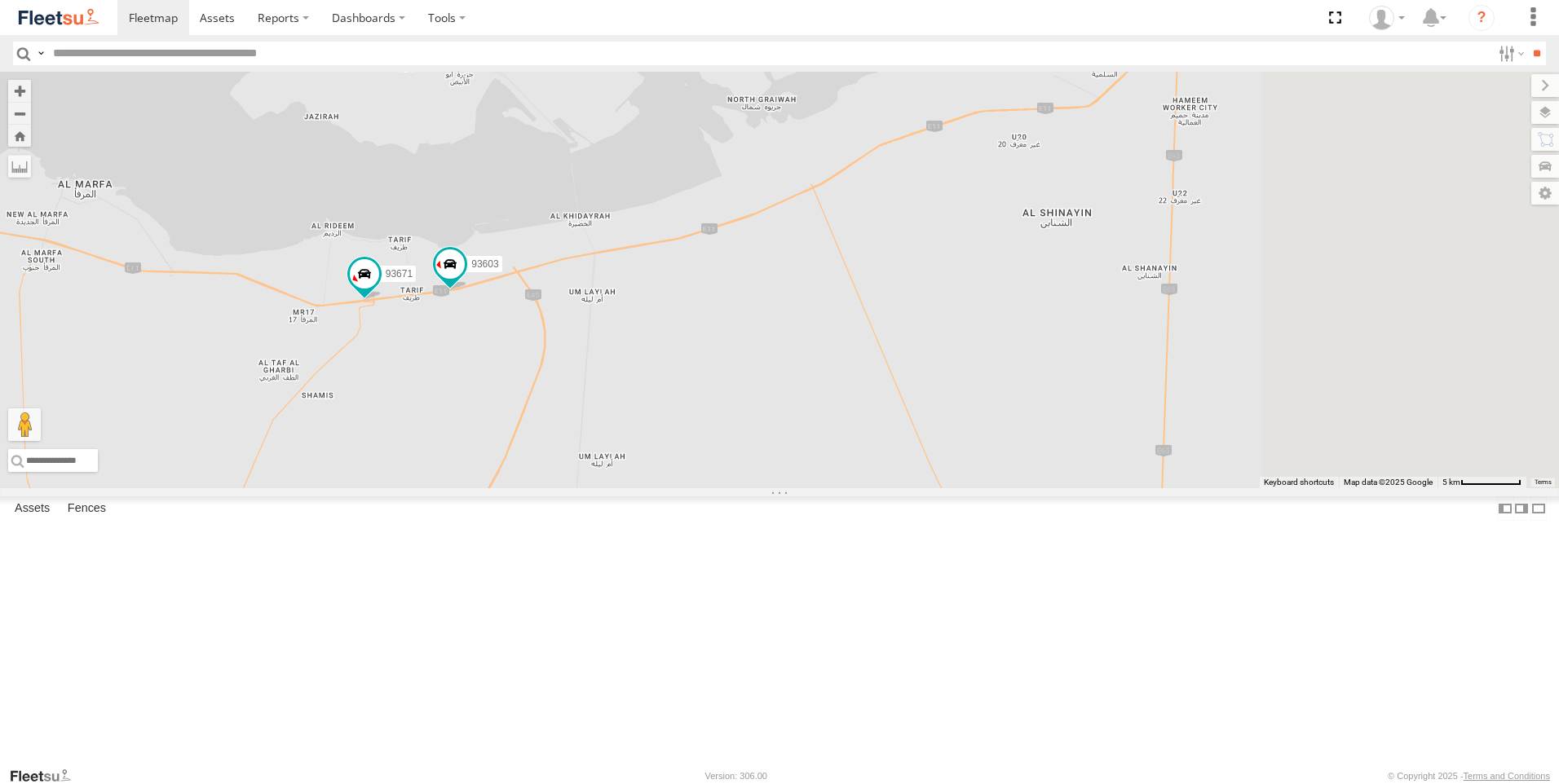
drag, startPoint x: 886, startPoint y: 482, endPoint x: 530, endPoint y: 539, distance: 360.5
click at [530, 488] on div "89835 63659-1 69279-Y 81754-Y 65120-AD-2 88312 93664 75886-U 93671 93603 96450" at bounding box center [780, 279] width 1559 height 417
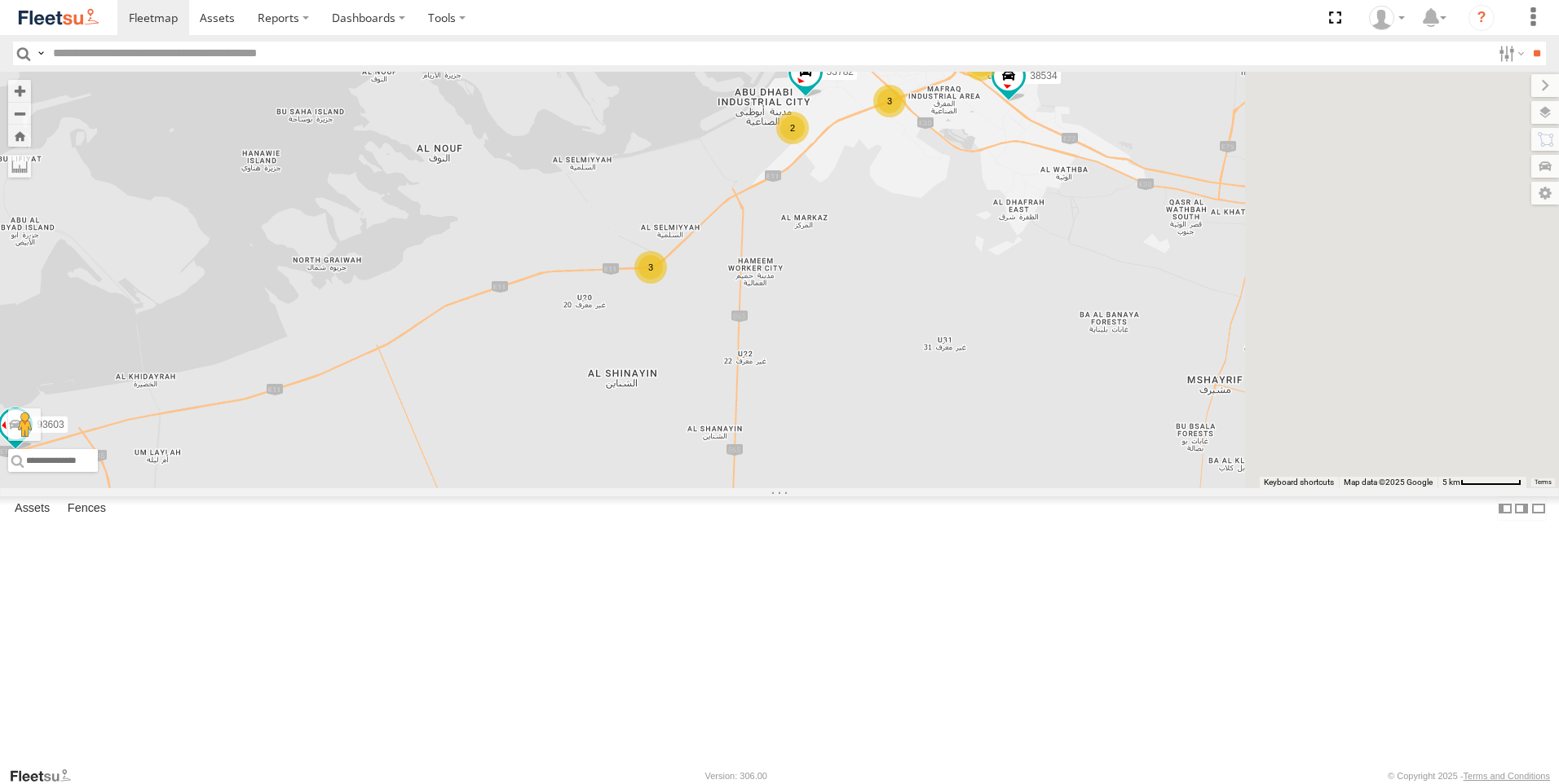
drag, startPoint x: 1154, startPoint y: 407, endPoint x: 837, endPoint y: 527, distance: 339.0
click at [837, 488] on div "89835 63659-1 69279-Y 81754-Y 65120-AD-2 88312 93664 75886-U 93671 93603 96450 …" at bounding box center [780, 279] width 1559 height 417
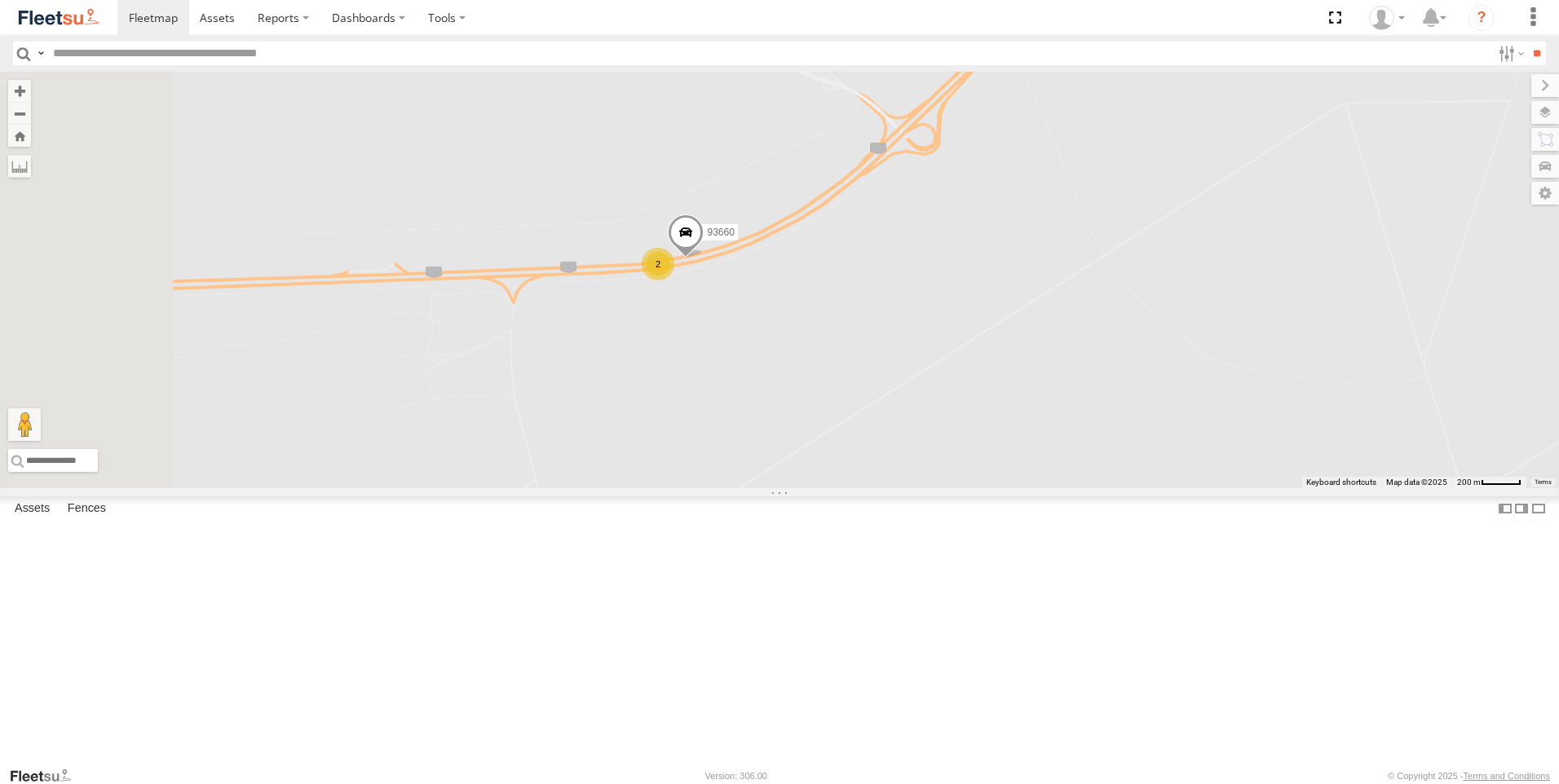
drag, startPoint x: 784, startPoint y: 307, endPoint x: 912, endPoint y: 440, distance: 184.6
click at [912, 440] on div "89835 63659-1 69279-Y 81754-Y 65120-AD-2 88312 93664 75886-U 93671 93603 96450 …" at bounding box center [780, 279] width 1559 height 417
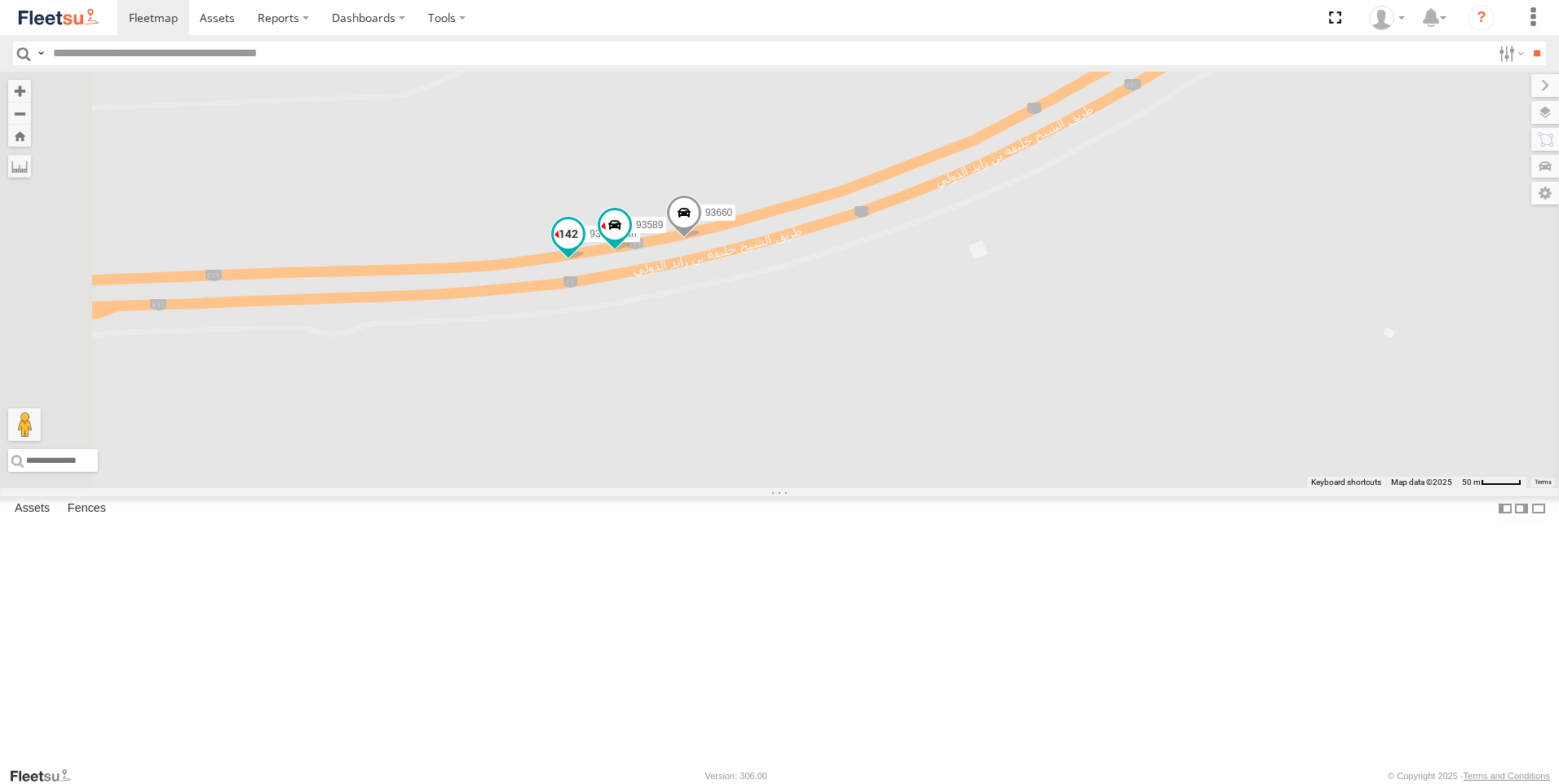
click at [583, 249] on span at bounding box center [568, 234] width 30 height 30
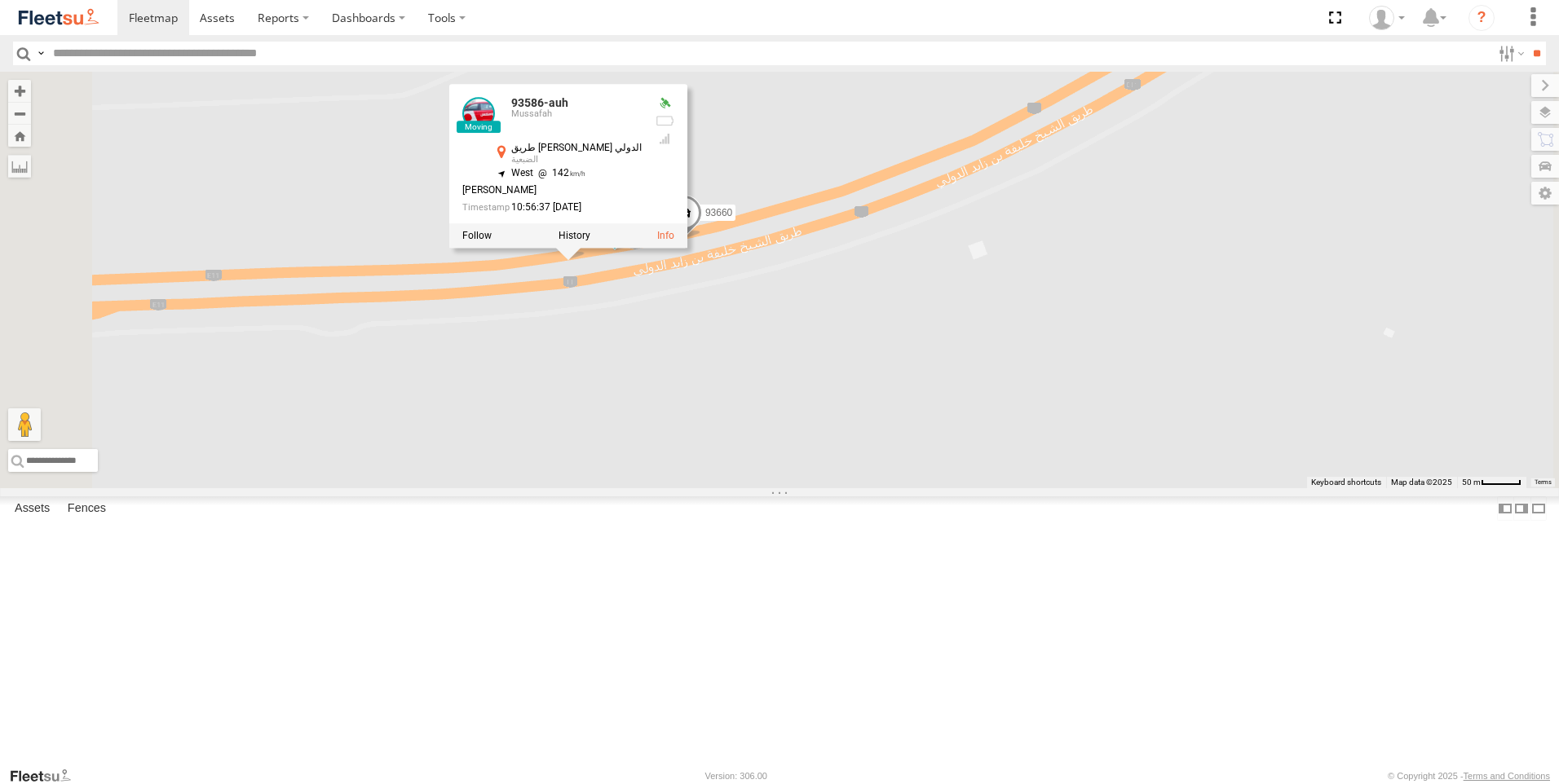
click at [793, 436] on div "89835 63659-1 69279-Y 81754-Y 65120-AD-2 88312 93664 75886-U 93671 93603 96450 …" at bounding box center [780, 279] width 1559 height 417
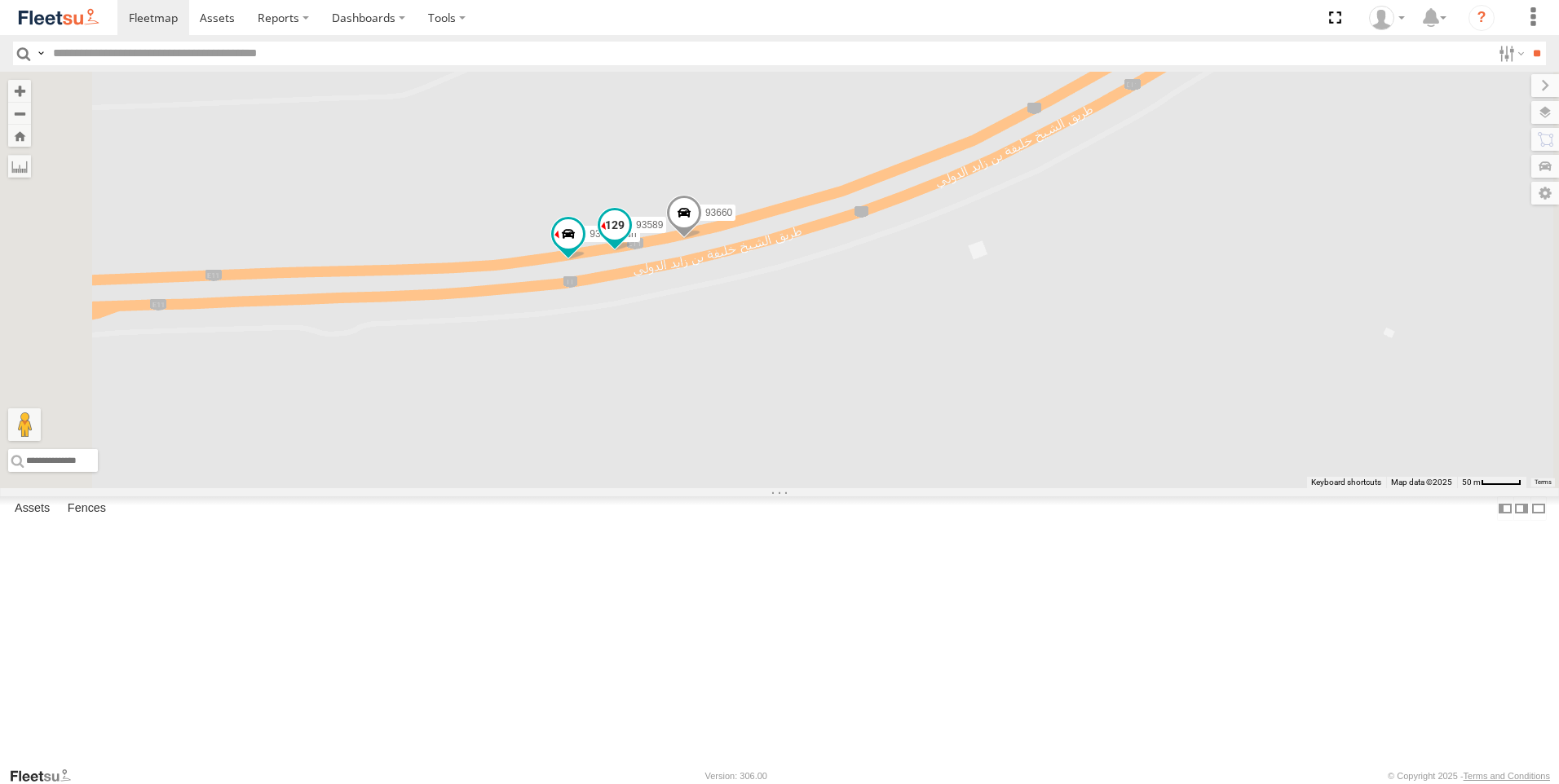
click at [630, 238] on span at bounding box center [614, 224] width 30 height 30
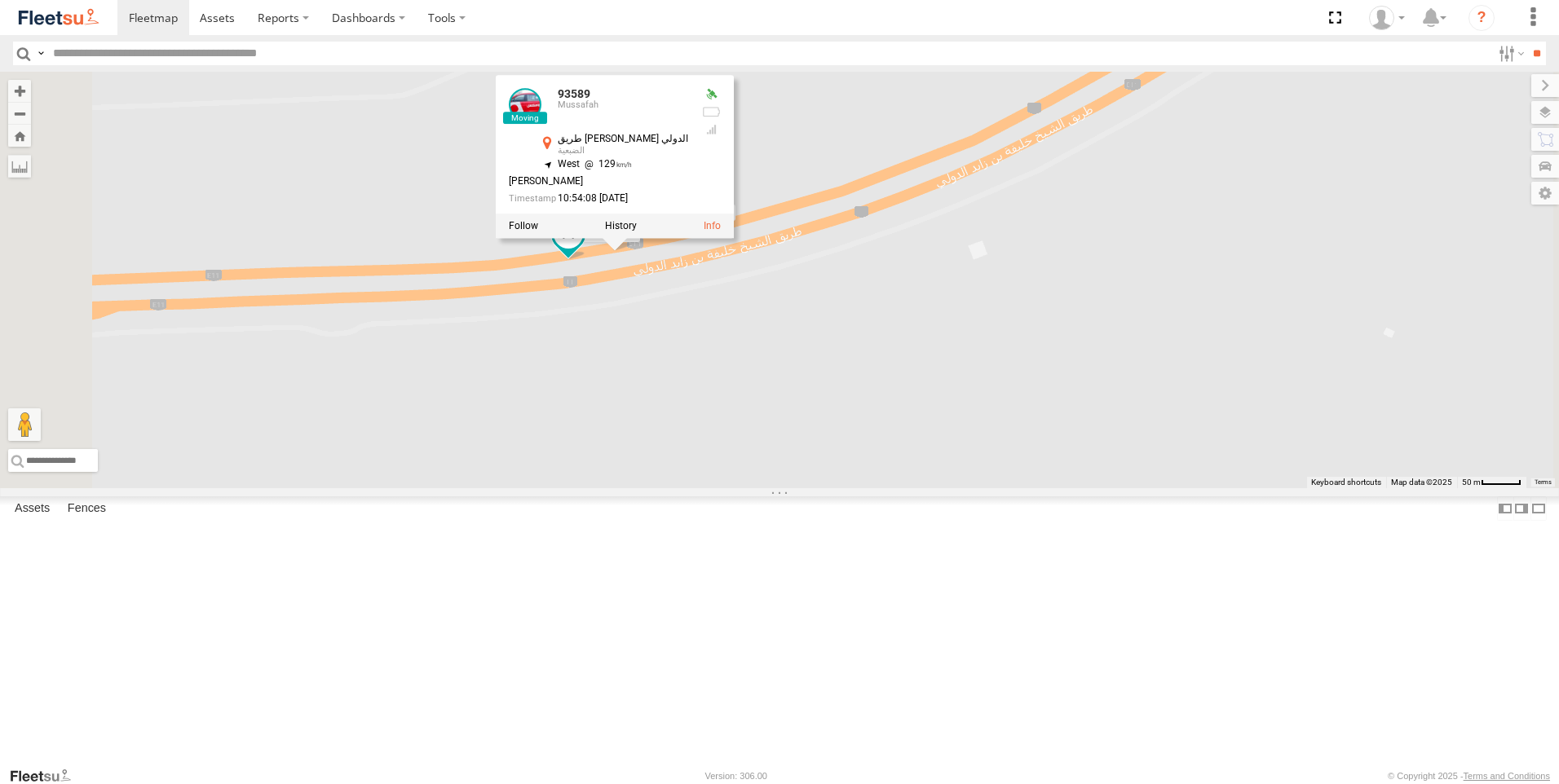
click at [857, 458] on div "89835 63659-1 69279-Y 81754-Y 65120-AD-2 88312 93664 75886-U 93671 93603 96450 …" at bounding box center [780, 279] width 1559 height 417
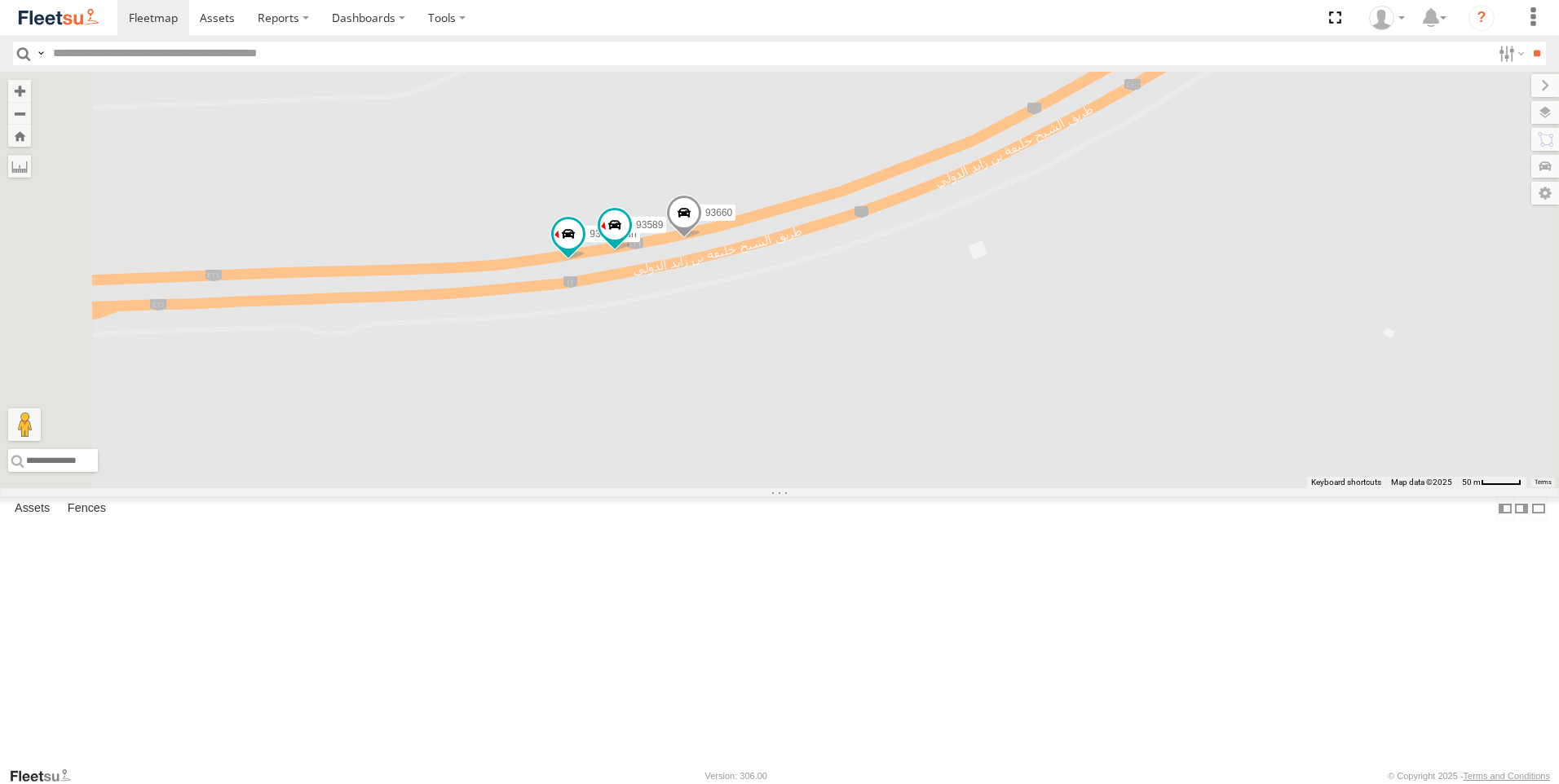
click at [702, 238] on span at bounding box center [684, 217] width 36 height 44
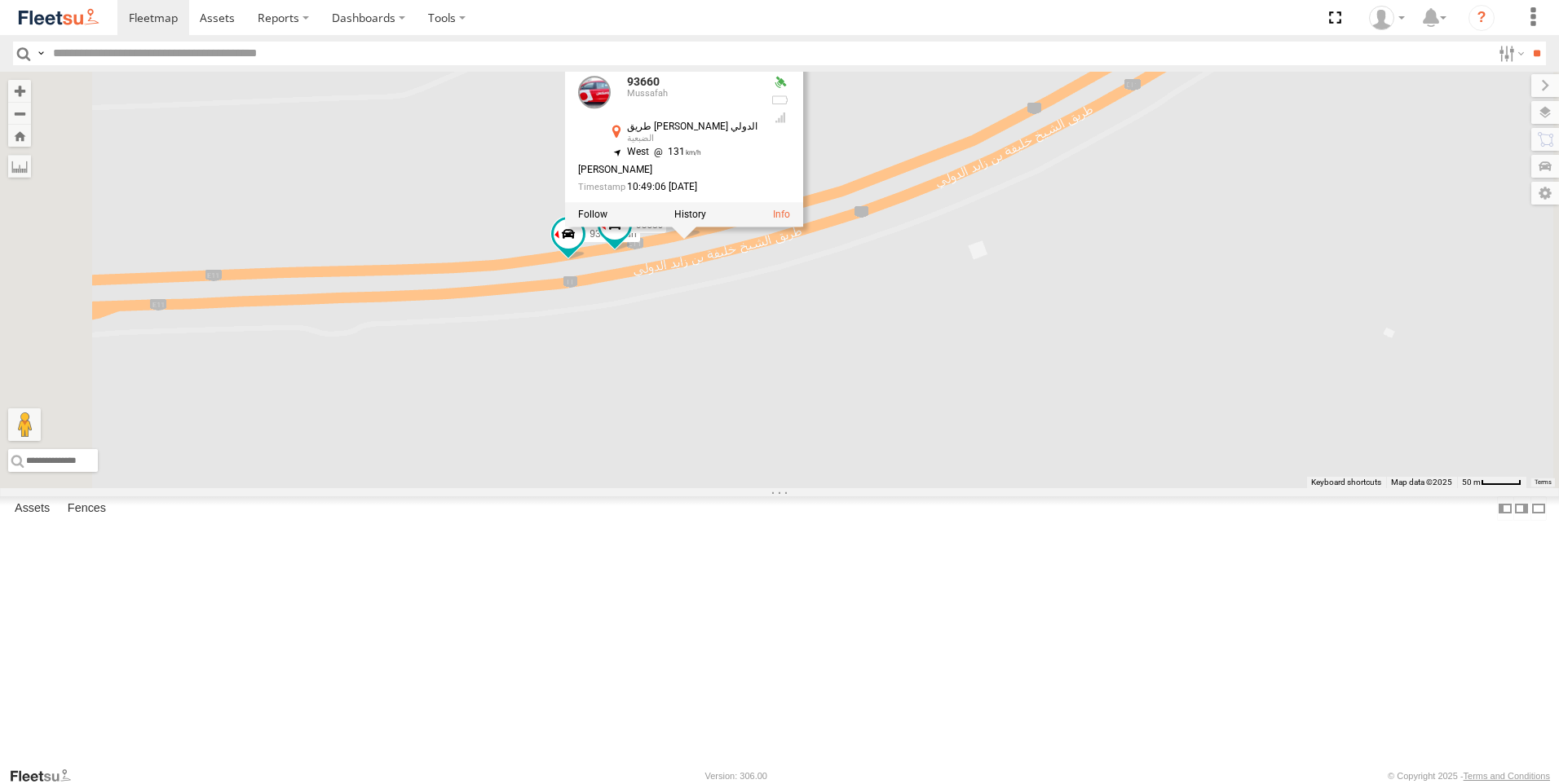
click at [859, 485] on div "89835 63659-1 69279-Y 81754-Y 65120-AD-2 88312 93664 75886-U 93671 93603 96450 …" at bounding box center [780, 279] width 1559 height 417
